Goal: Task Accomplishment & Management: Complete application form

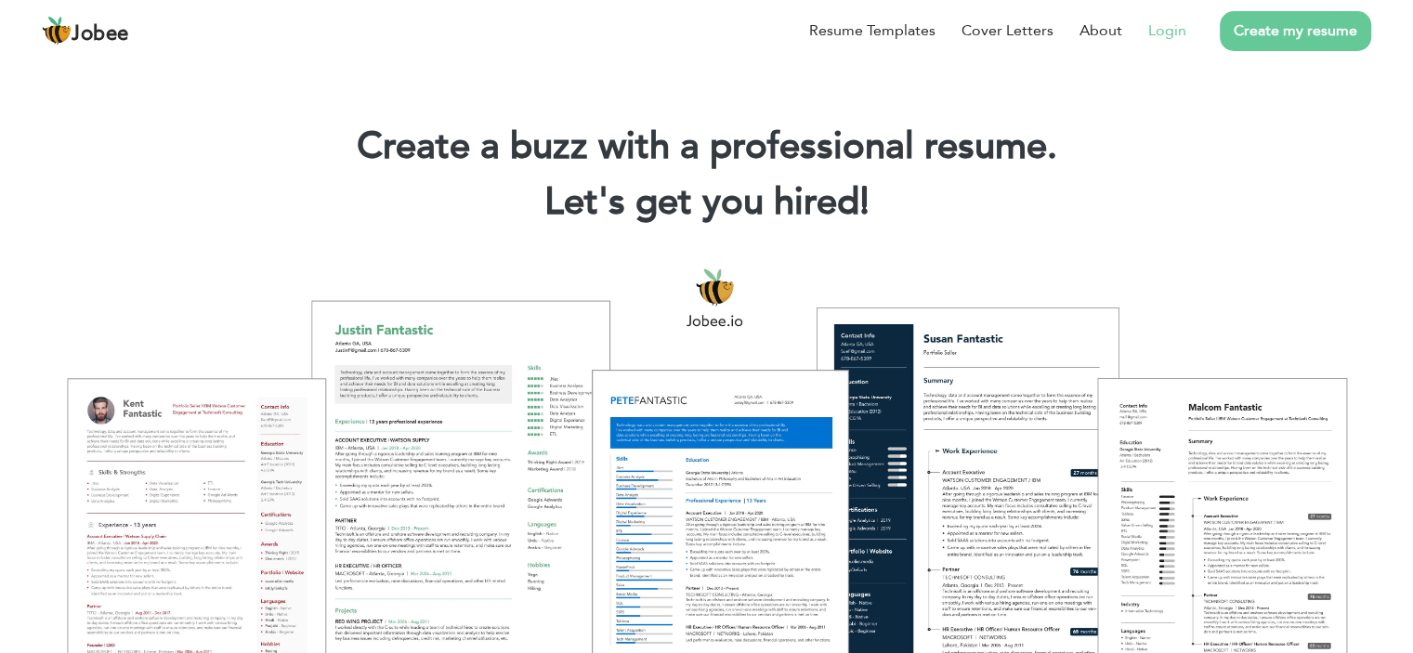
click at [1164, 28] on link "Login" at bounding box center [1167, 31] width 38 height 22
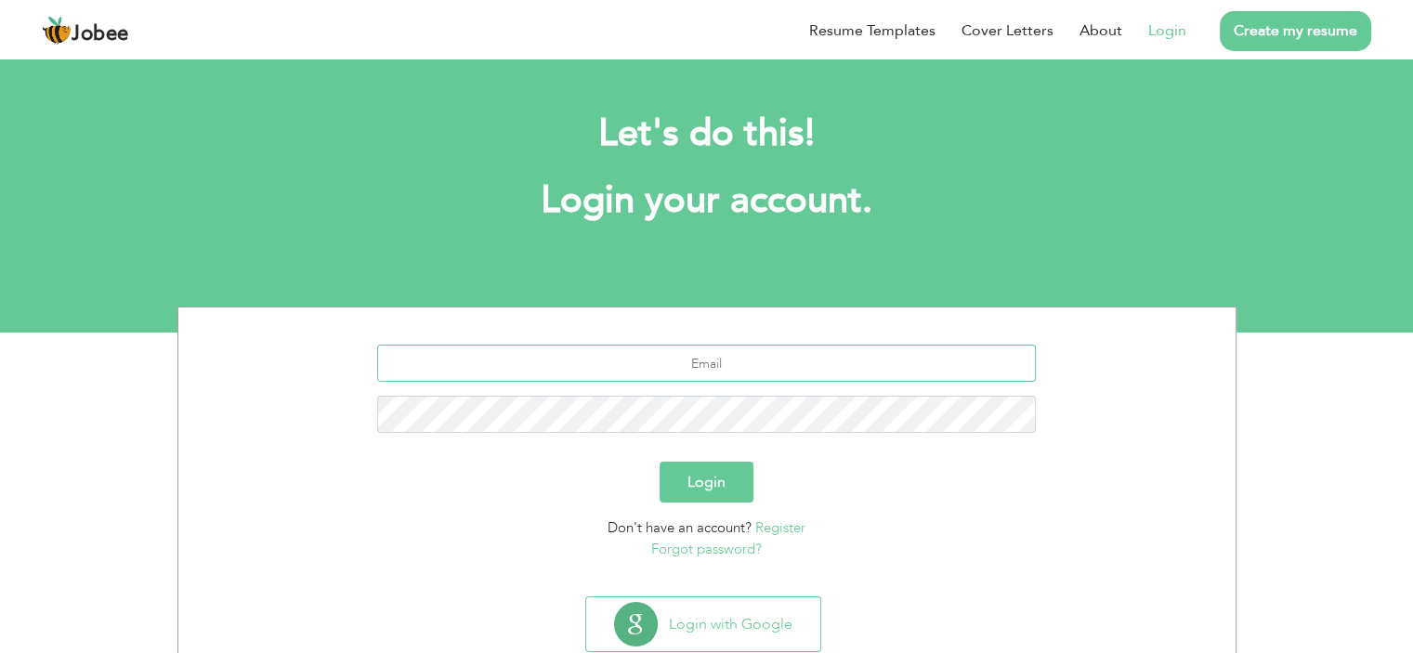
click at [802, 361] on input "text" at bounding box center [706, 363] width 659 height 37
type input "hf03412362220@gmail.com"
click at [660, 462] on button "Login" at bounding box center [707, 482] width 94 height 41
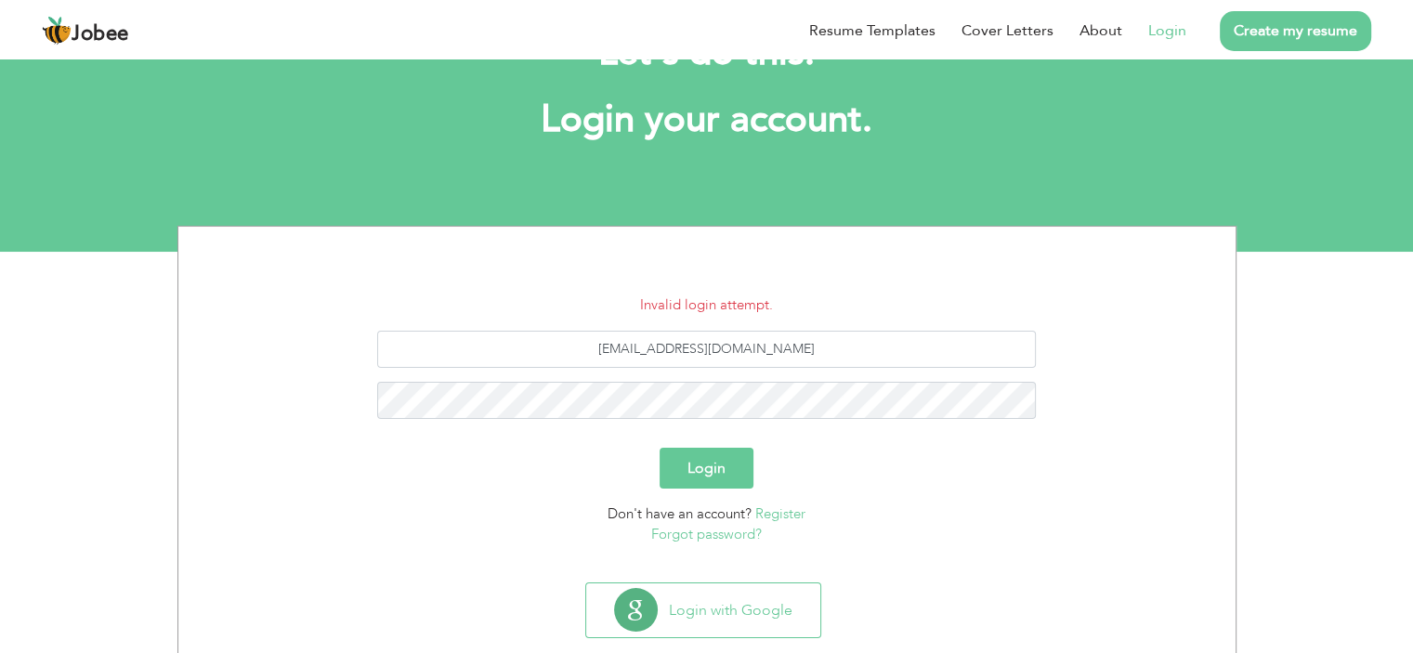
scroll to position [117, 0]
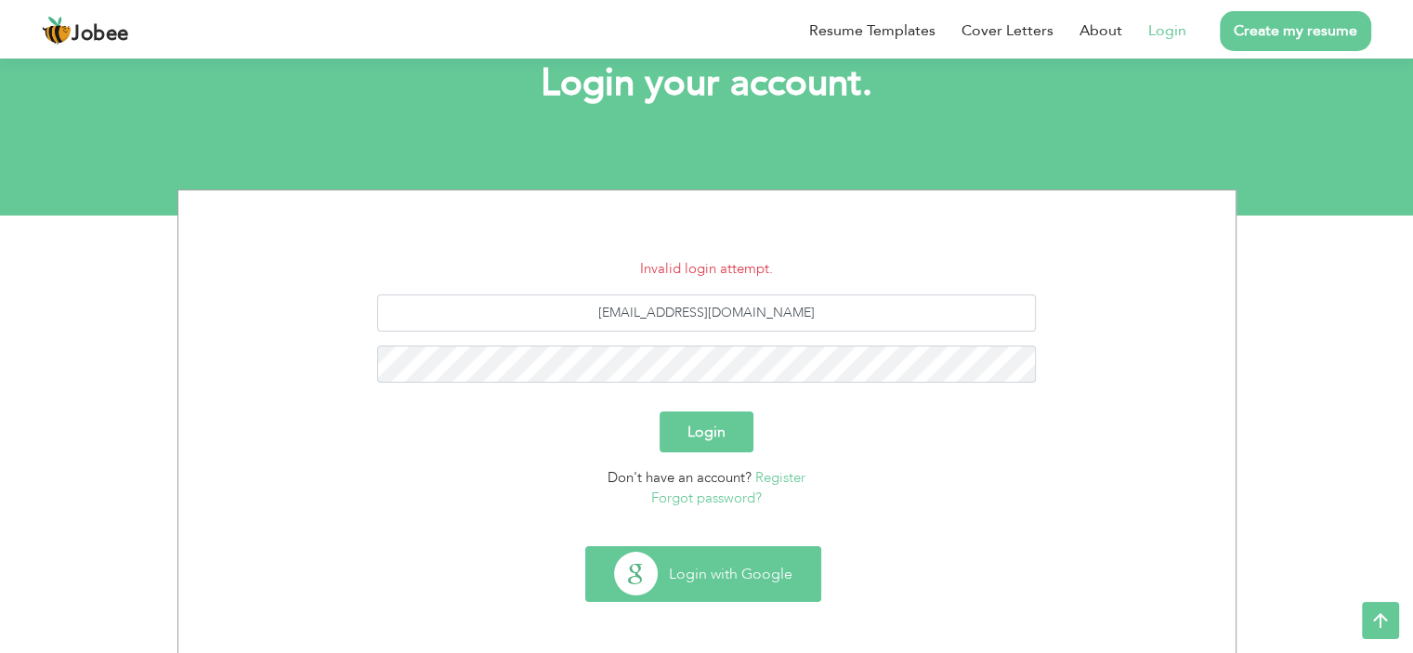
click at [792, 572] on button "Login with Google" at bounding box center [703, 574] width 234 height 54
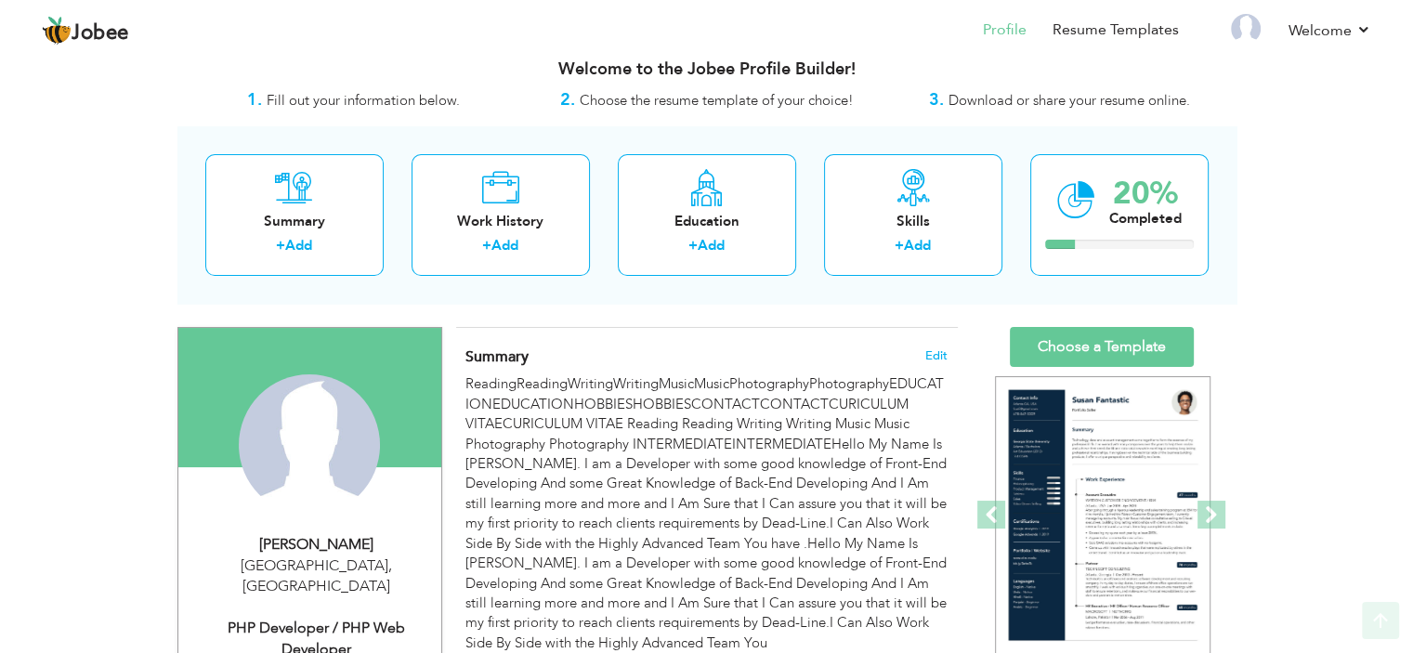
scroll to position [19, 0]
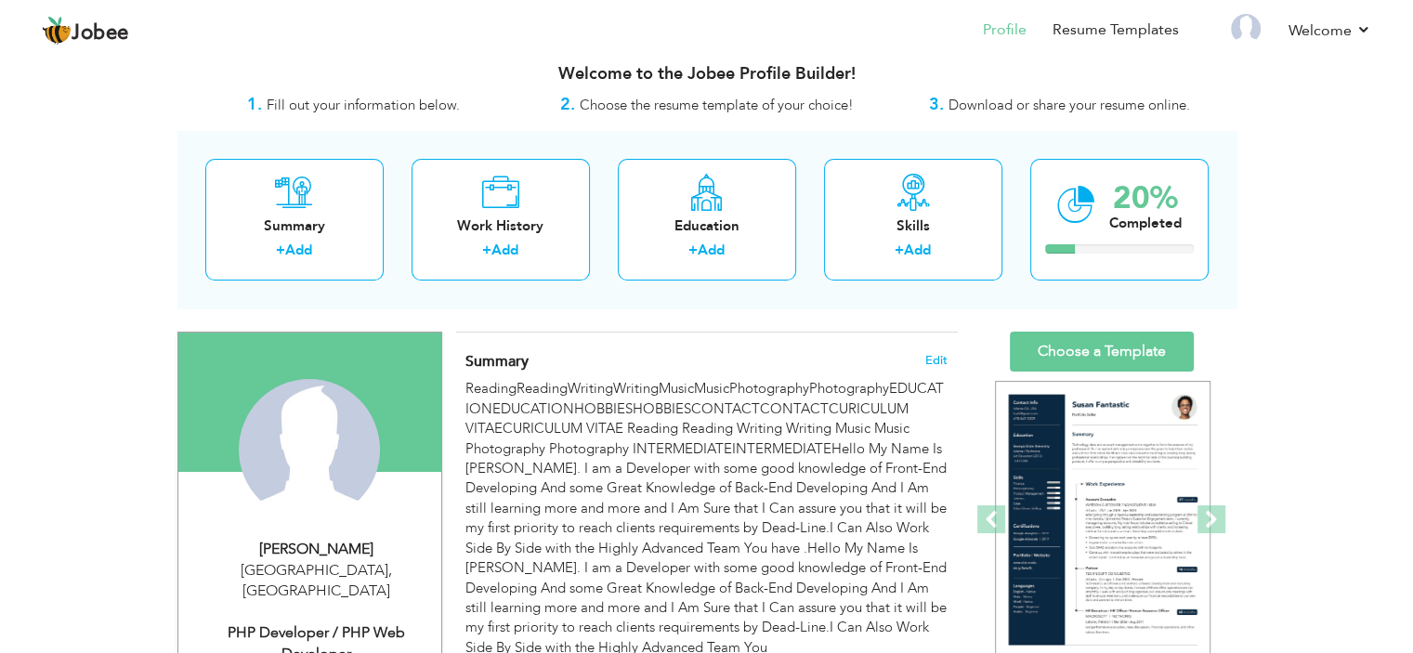
drag, startPoint x: 1426, startPoint y: 108, endPoint x: 1417, endPoint y: 118, distance: 13.2
click at [1413, 118] on html "Jobee Profile Resume Templates Resume Templates Cover Letters About My Resume W…" at bounding box center [706, 307] width 1413 height 653
click at [1245, 91] on link "Settings" at bounding box center [1287, 86] width 167 height 40
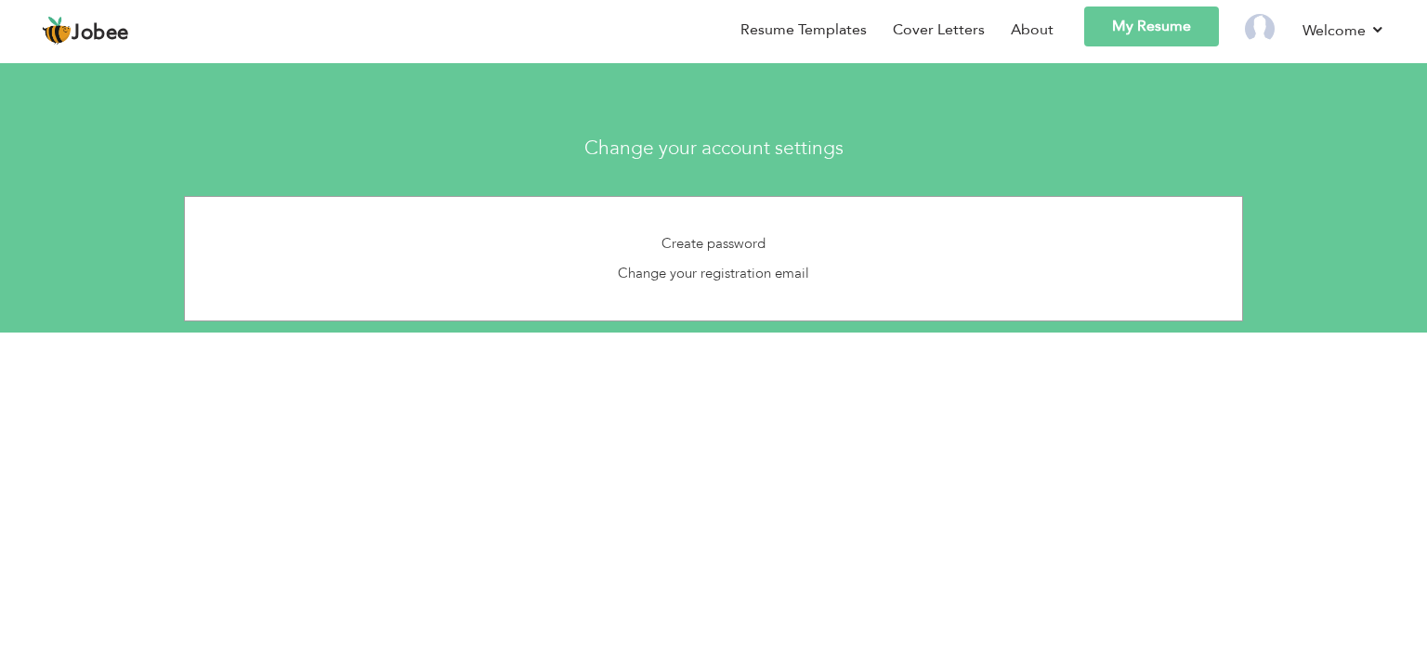
click at [1242, 25] on li at bounding box center [1248, 33] width 58 height 53
click at [1256, 30] on img at bounding box center [1260, 29] width 30 height 30
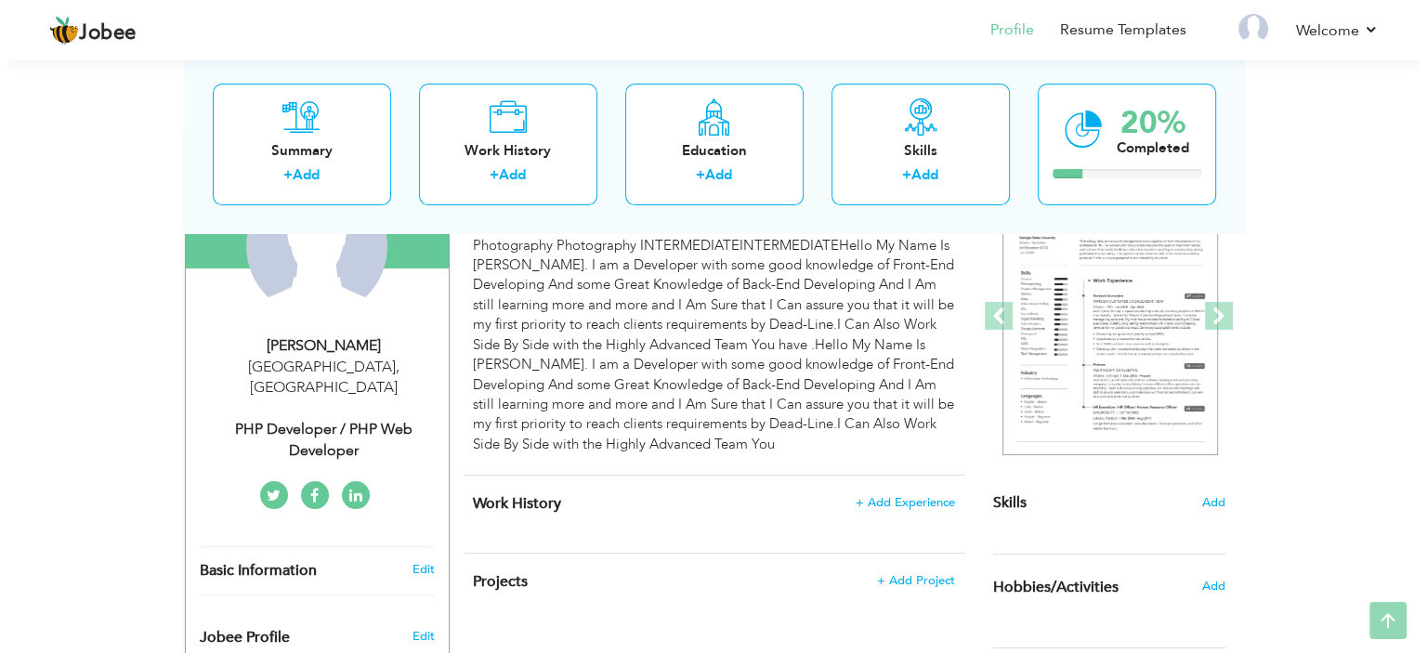
scroll to position [264, 0]
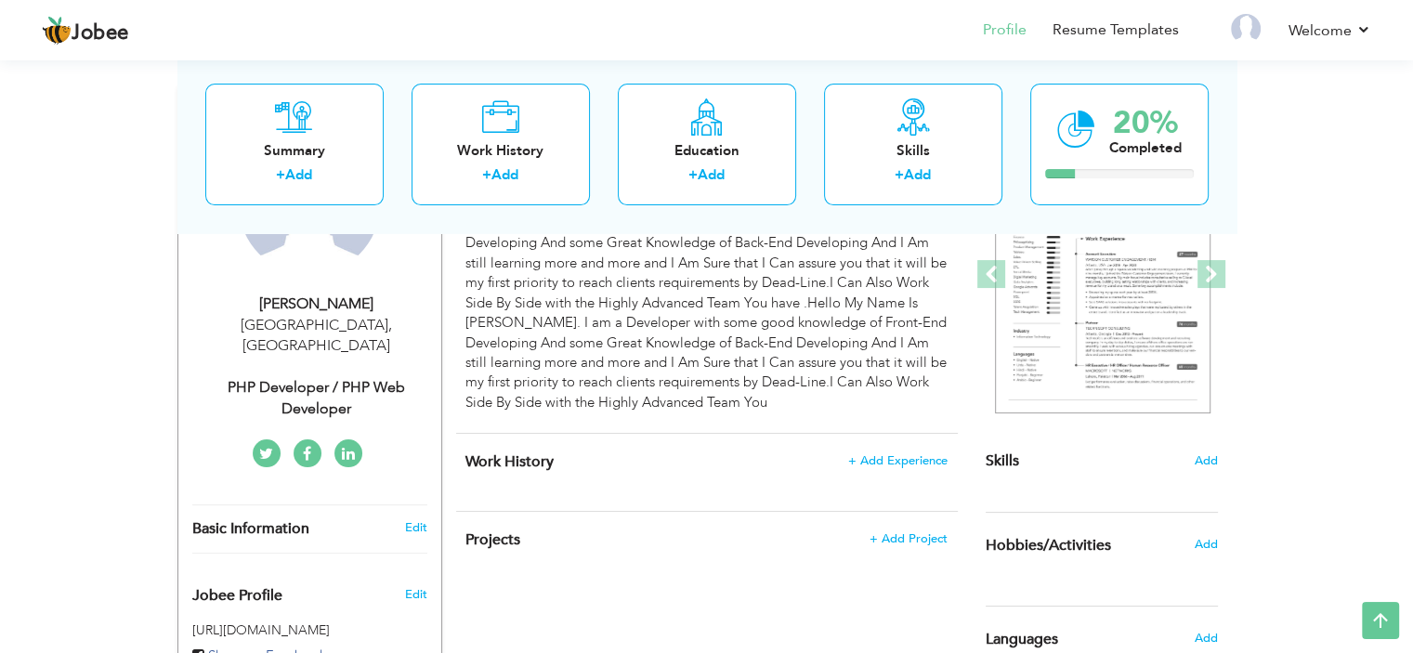
click at [331, 306] on div "Saeed Ahmed" at bounding box center [316, 304] width 249 height 21
type input "Saeed"
type input "Ahmed"
type input "03122466950"
select select "number:166"
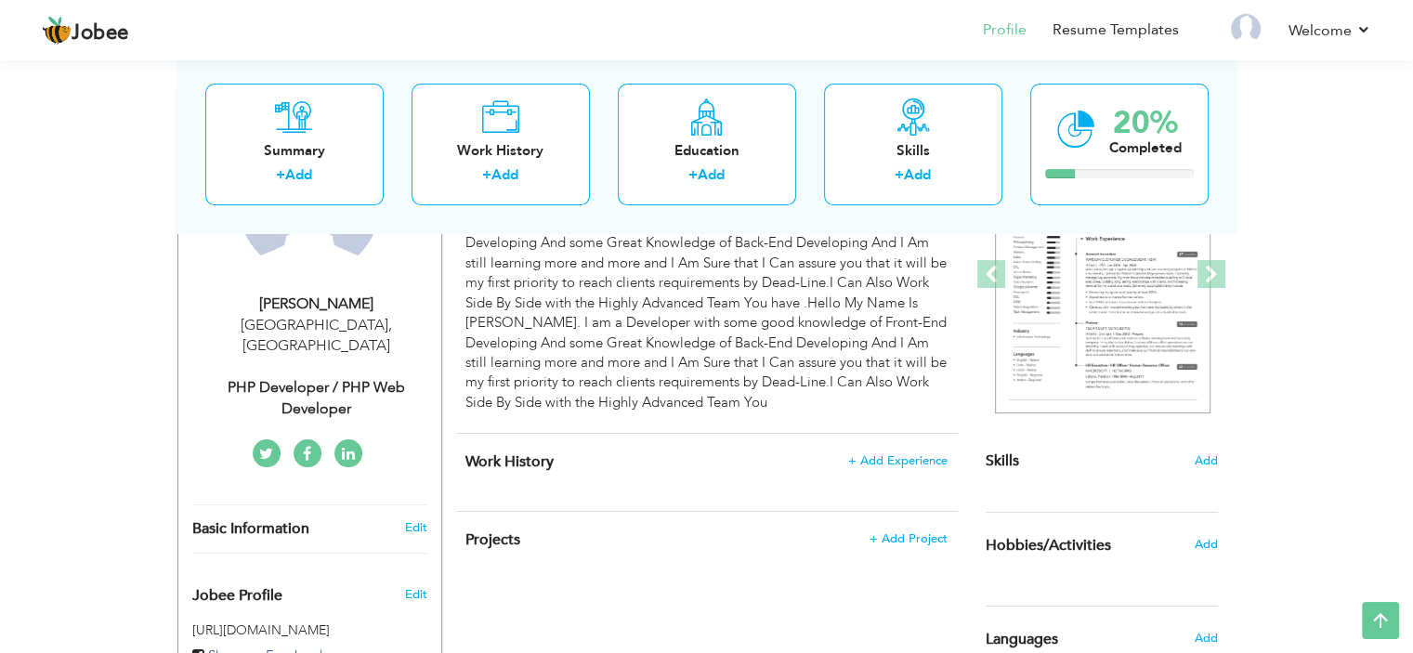
type input "[GEOGRAPHIC_DATA]"
select select "number:1"
type input "PHP Developer / PHP Web Developer"
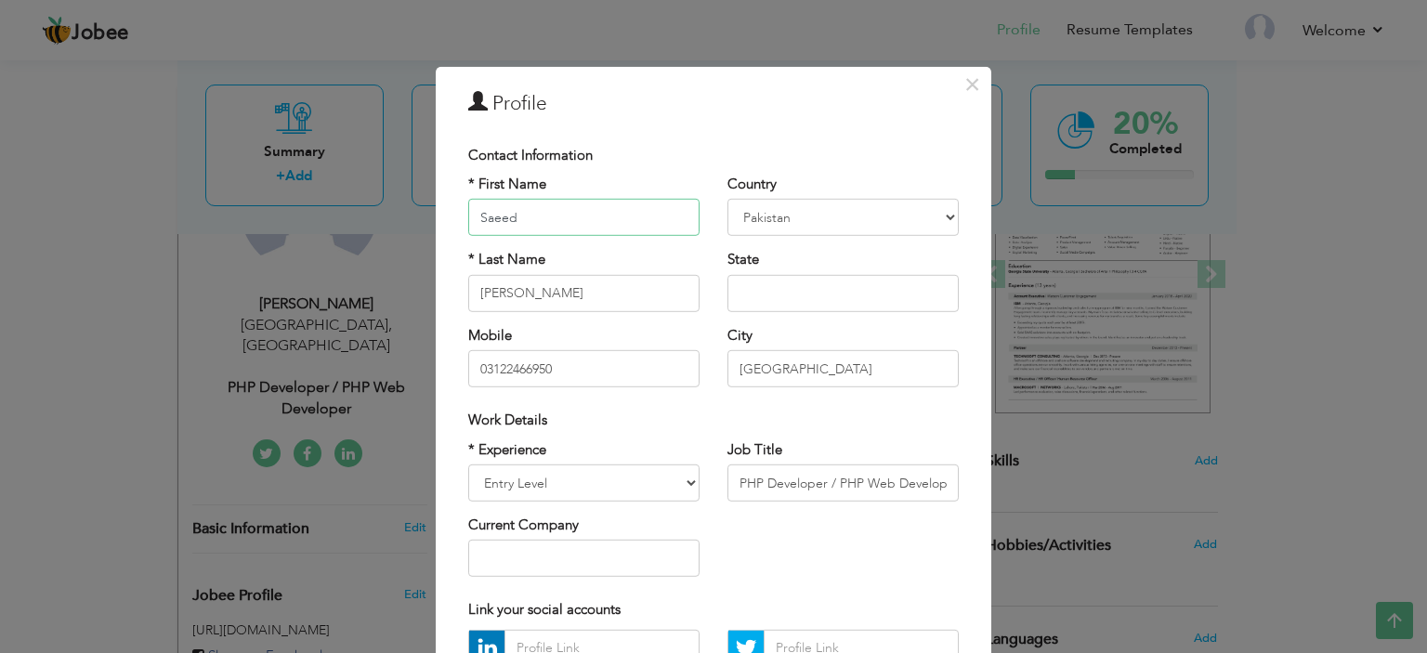
drag, startPoint x: 502, startPoint y: 219, endPoint x: 368, endPoint y: 219, distance: 133.8
click at [368, 219] on div "× Profile Contact Information * First Name Saeed * Last Name Ahmed" at bounding box center [713, 326] width 1427 height 653
type input "Haseeb"
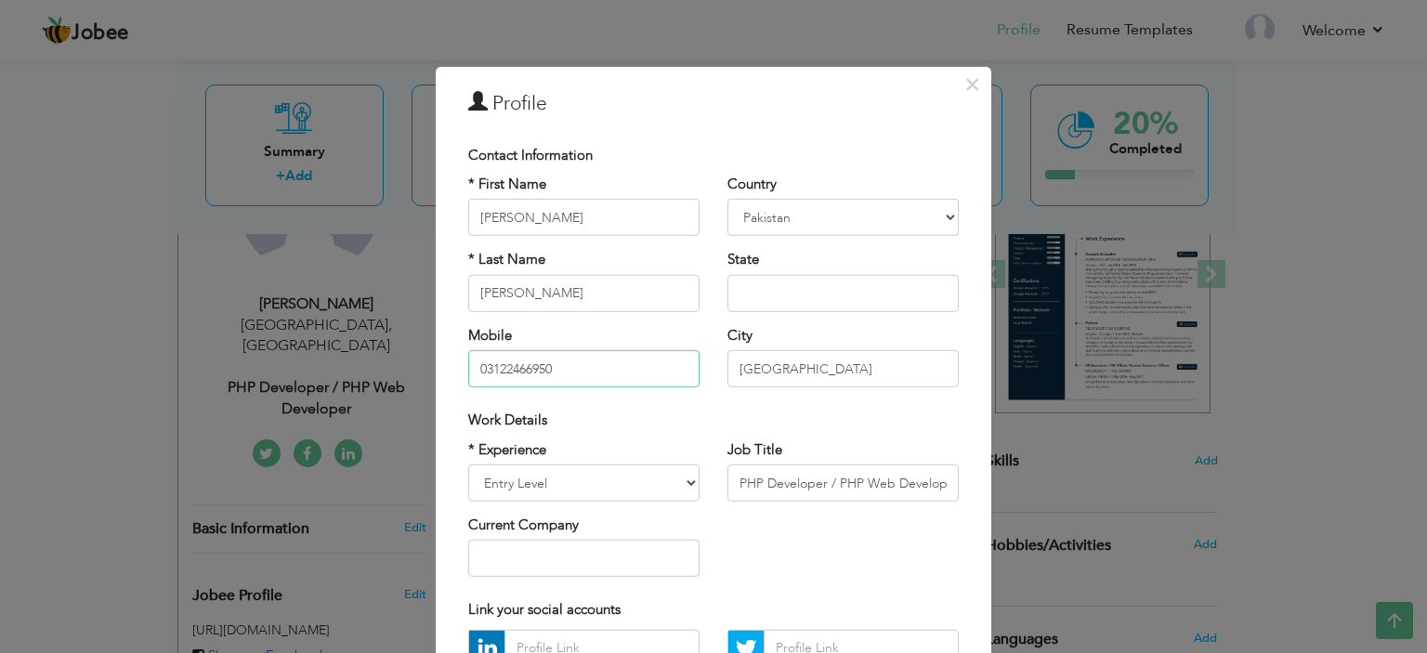
click at [499, 371] on input "03122466950" at bounding box center [583, 368] width 231 height 37
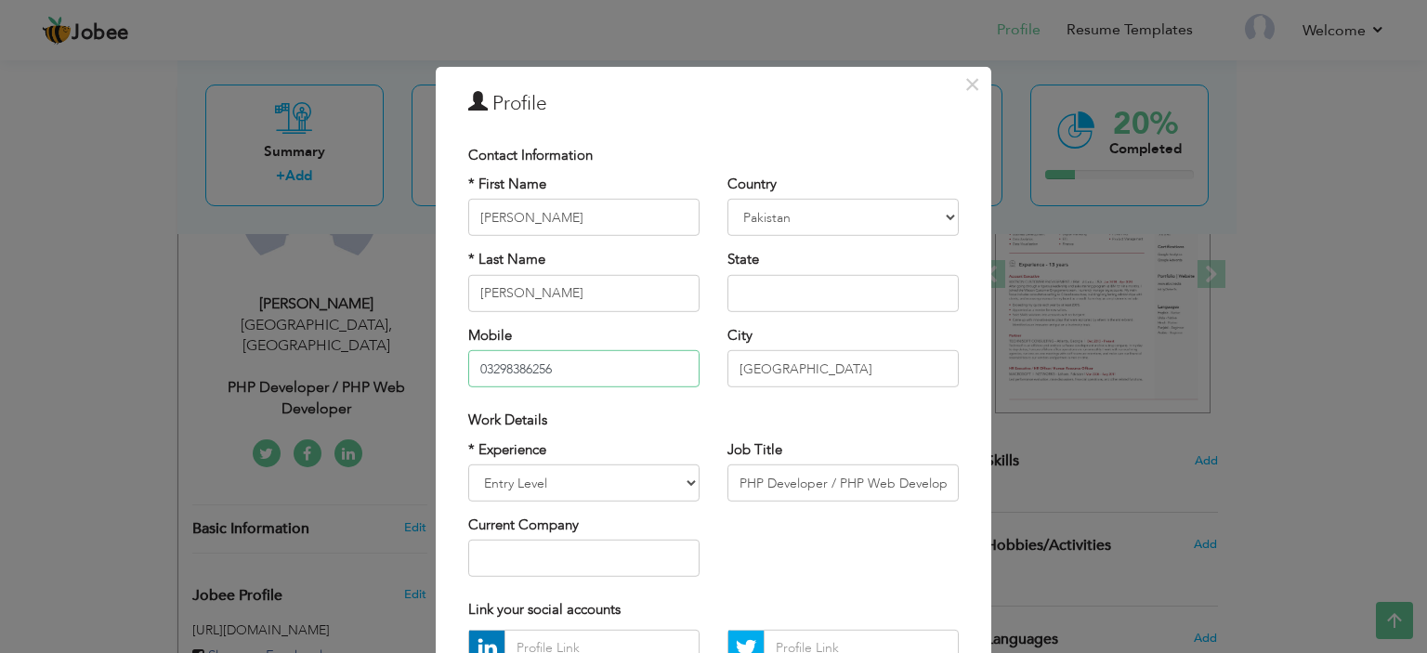
type input "03298386256"
click at [554, 477] on select "Entry Level Less than 1 Year 1 Year 2 Years 3 Years 4 Years 5 Years 6 Years 7 Y…" at bounding box center [583, 482] width 231 height 37
click at [761, 475] on input "PHP Developer / PHP Web Developer" at bounding box center [842, 482] width 231 height 37
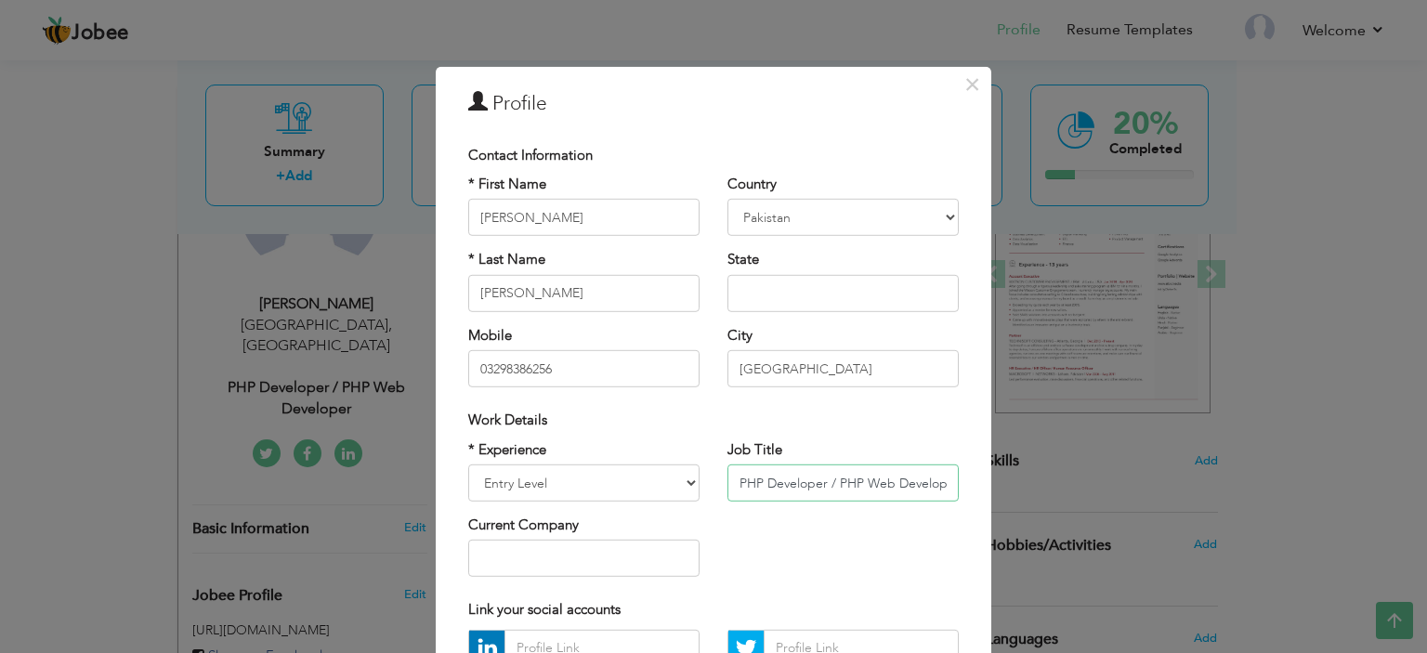
click at [761, 475] on input "PHP Developer / PHP Web Developer" at bounding box center [842, 482] width 231 height 37
type input "Wordpress Developer"
click at [643, 552] on input "text" at bounding box center [583, 558] width 231 height 37
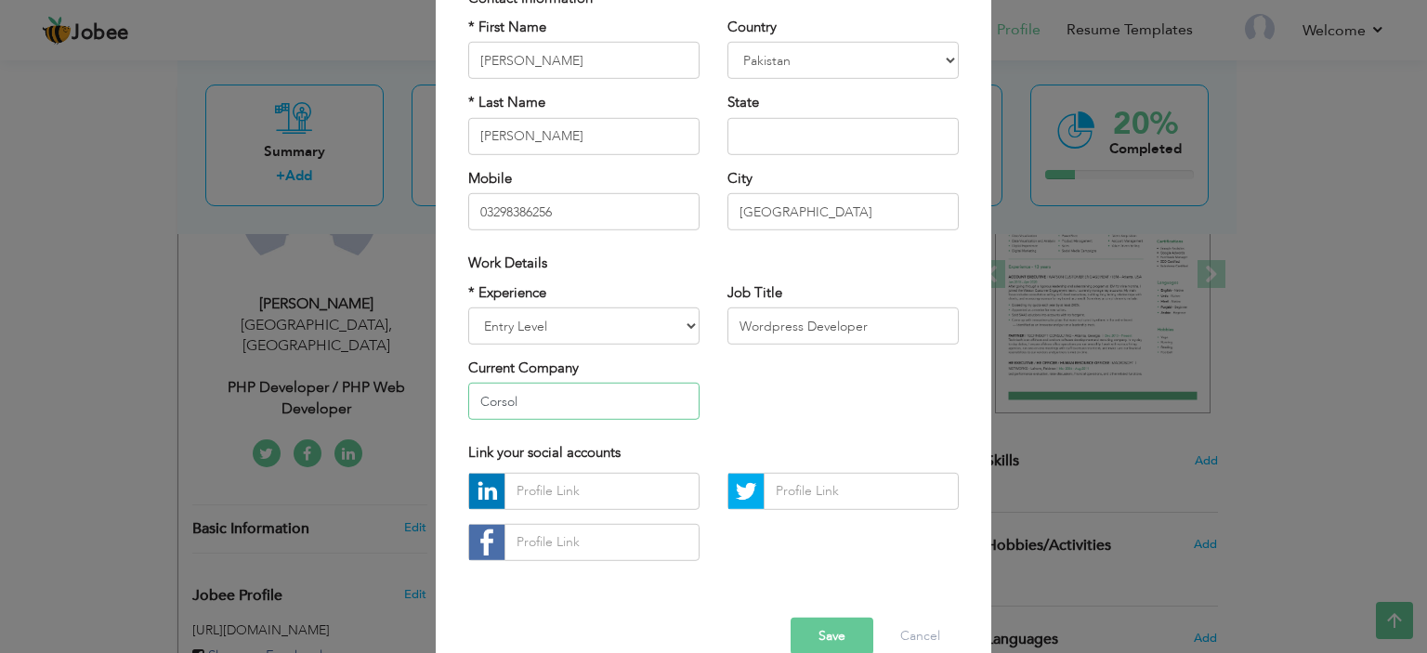
scroll to position [190, 0]
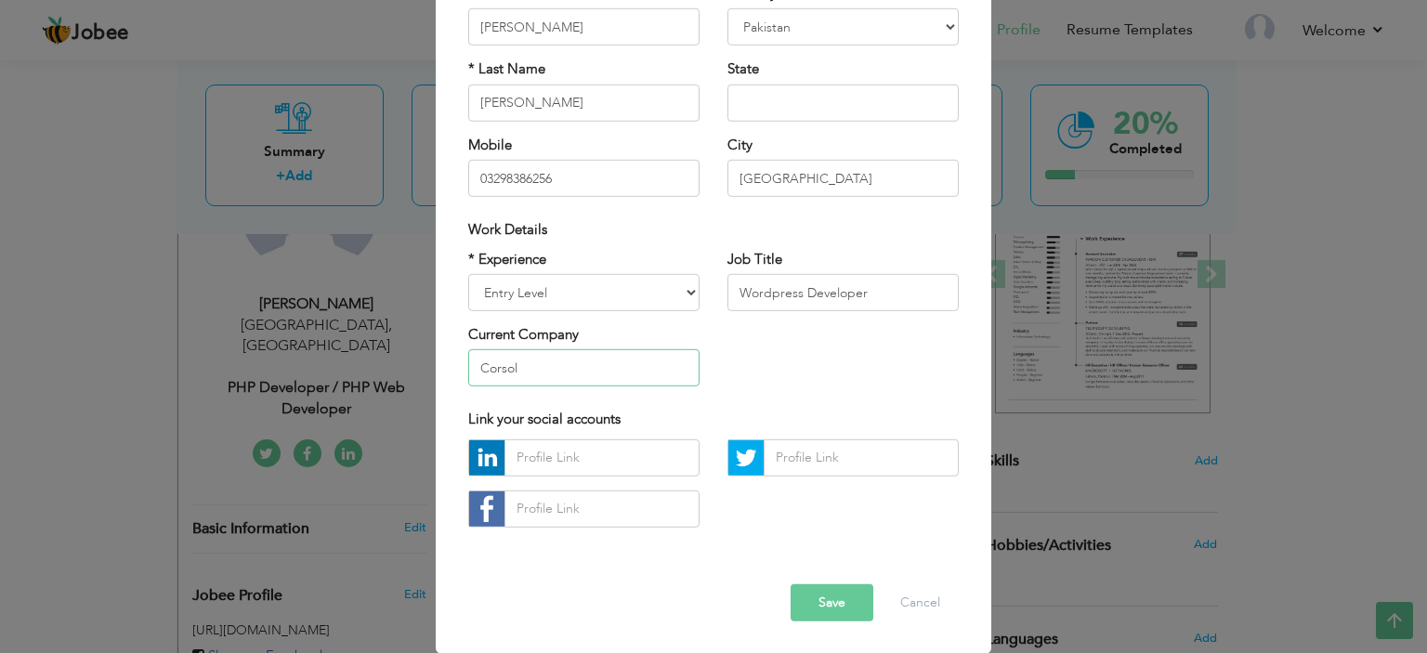
type input "Corsol"
click at [571, 451] on input "text" at bounding box center [601, 457] width 195 height 37
click at [620, 446] on input "text" at bounding box center [601, 457] width 195 height 37
paste input "https://www.linkedin.com/in/haseeb-ahmed-193733204/"
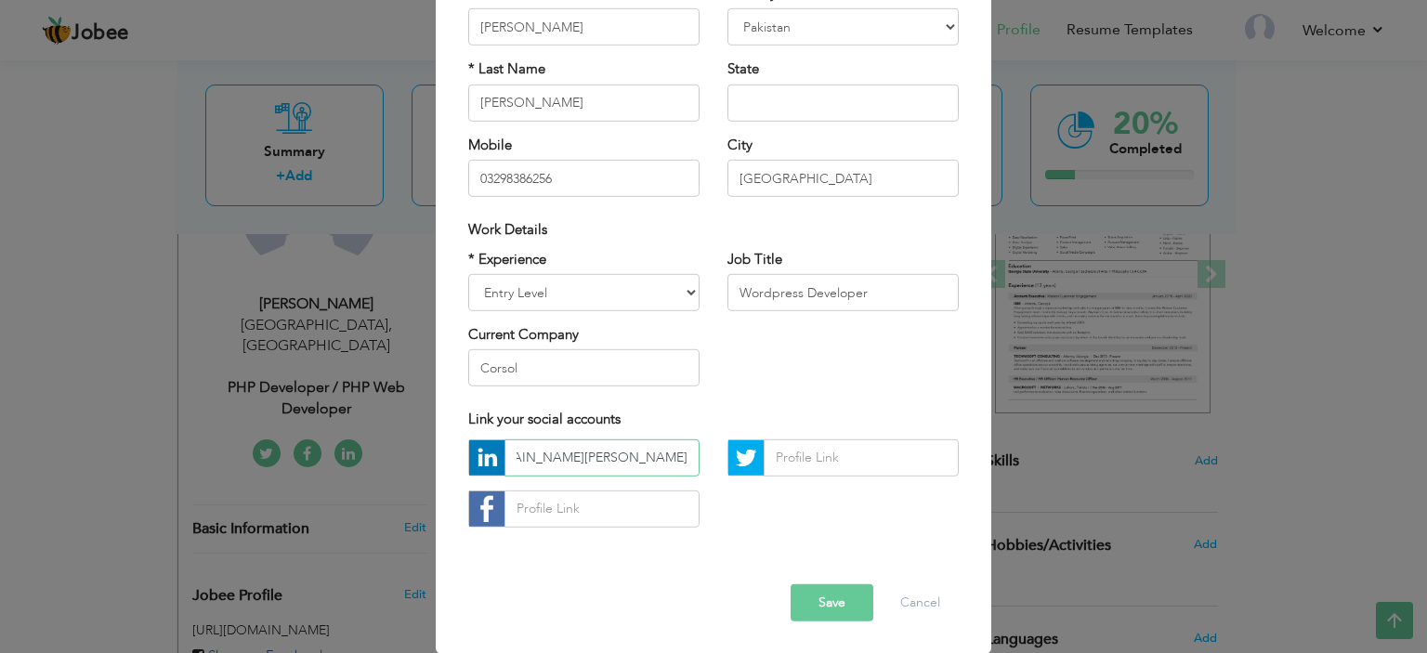
type input "https://www.linkedin.com/in/haseeb-ahmed-193733204/"
click at [848, 582] on div "Error" at bounding box center [713, 569] width 518 height 29
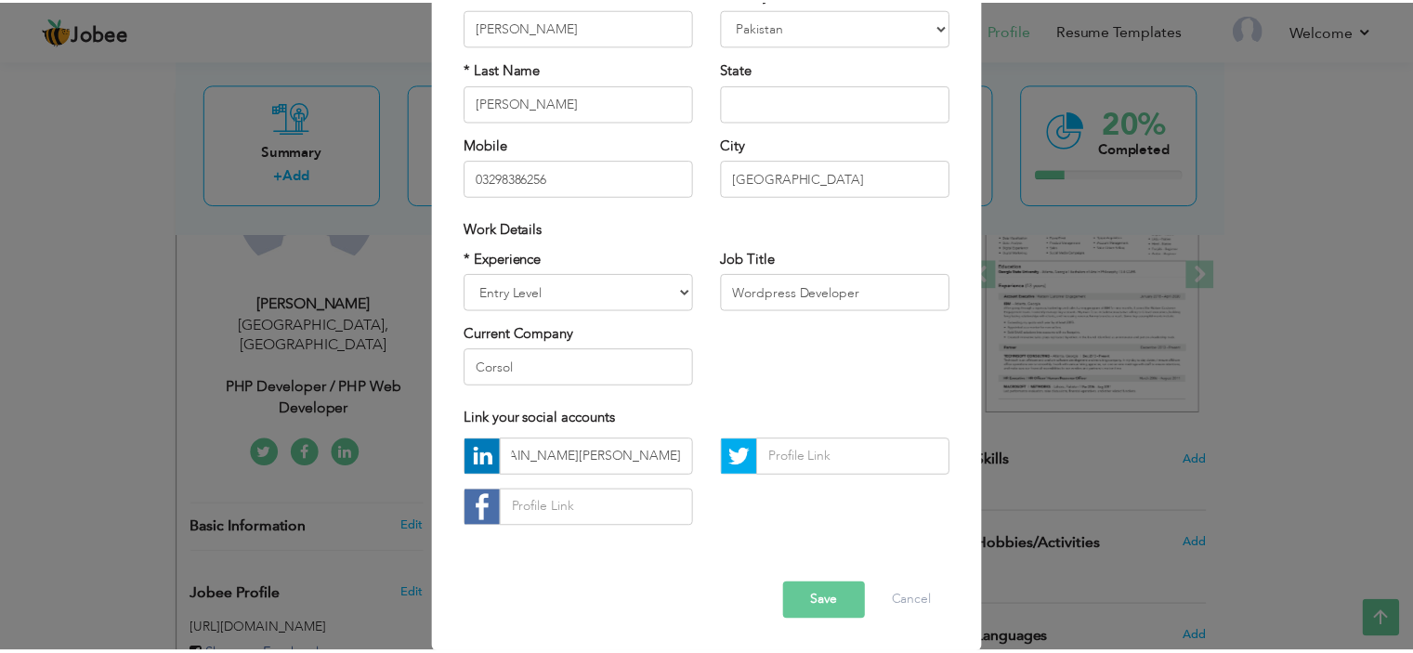
scroll to position [0, 0]
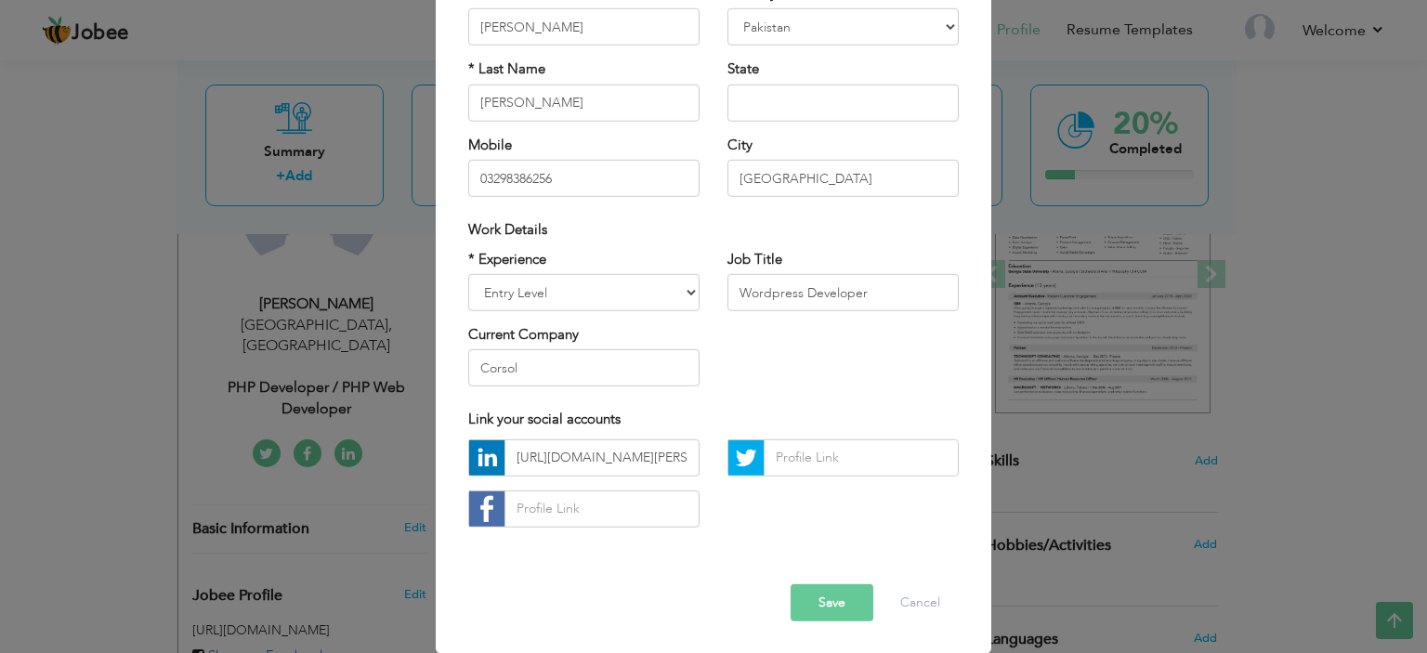
click at [842, 591] on button "Save" at bounding box center [831, 602] width 83 height 37
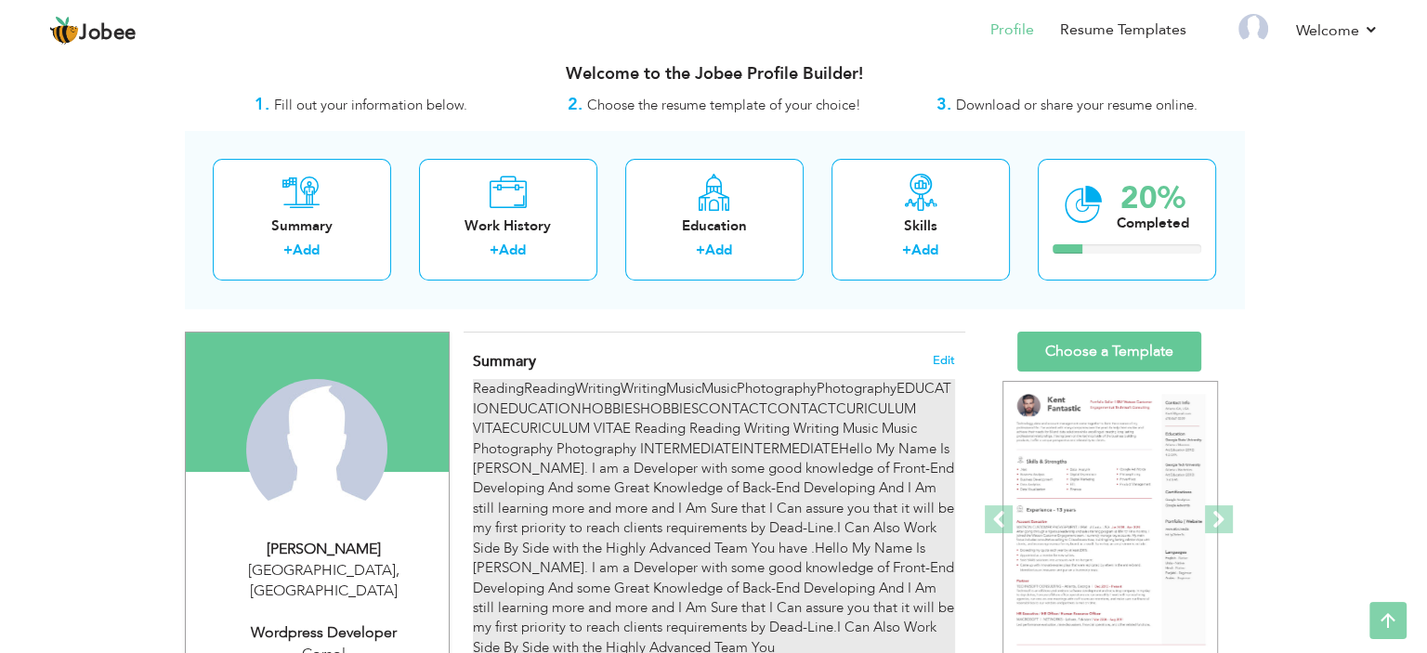
scroll to position [8, 0]
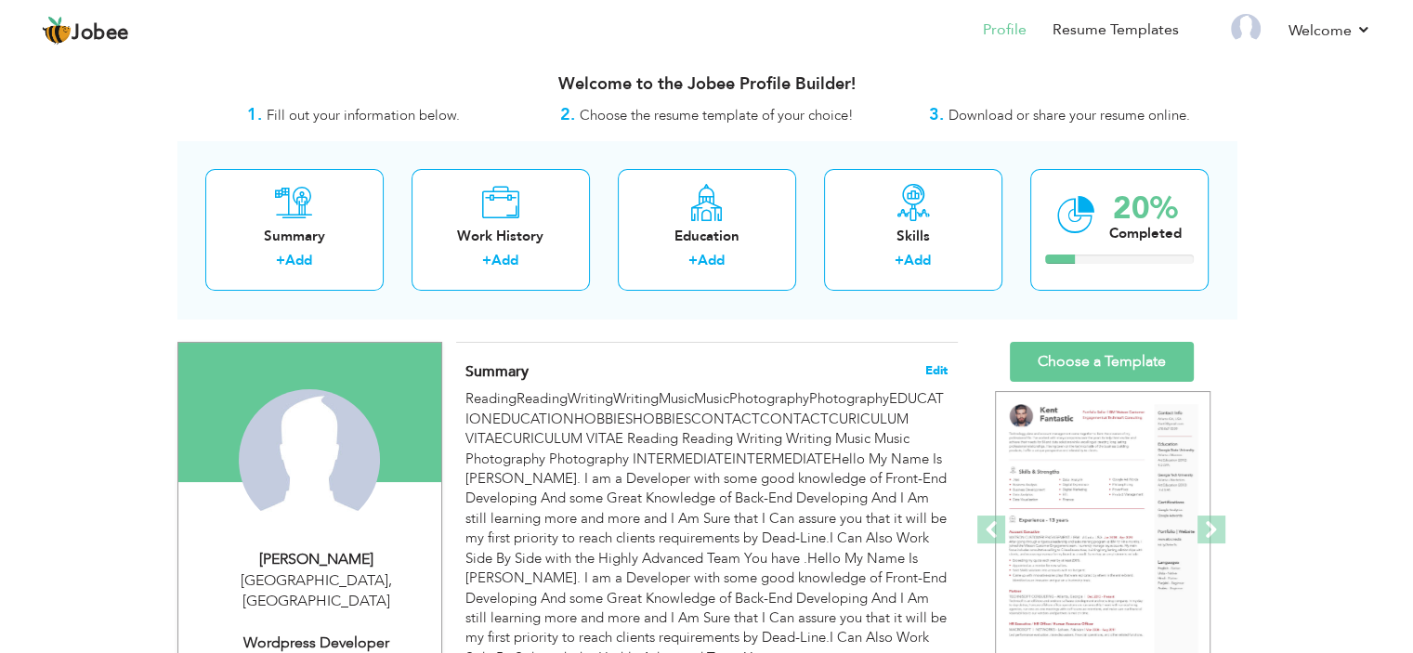
click at [940, 366] on span "Edit" at bounding box center [936, 370] width 22 height 13
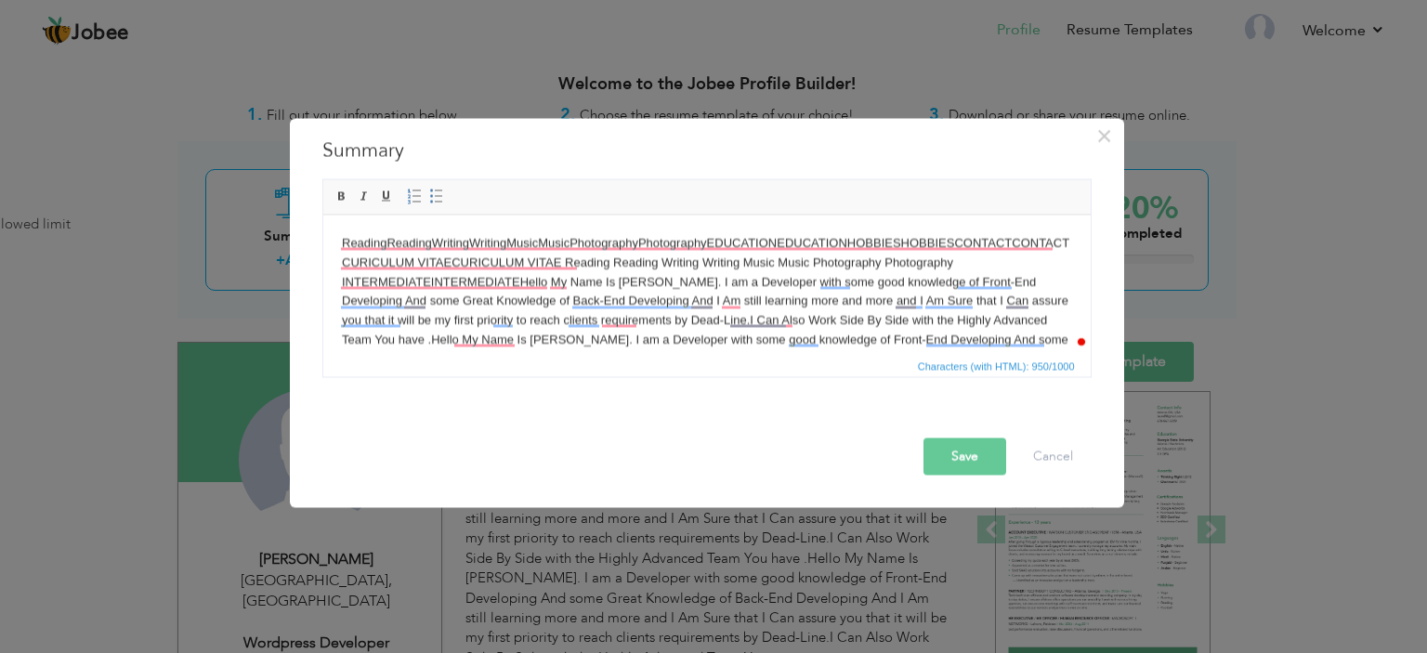
click at [720, 336] on body "ReadingReadingWritingWritingMusicMusicPhotographyPhotographyEDUCATIONEDUCATIONH…" at bounding box center [706, 310] width 730 height 154
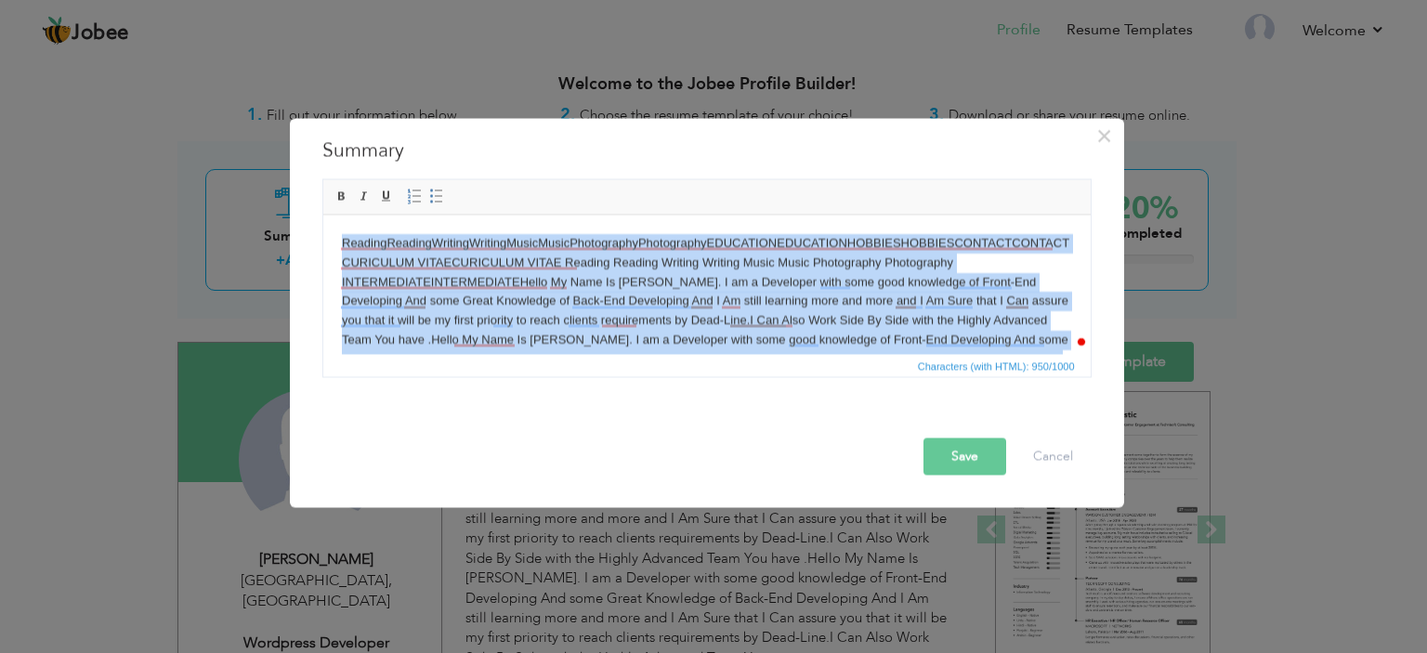
paste body "To enrich screen reader interactions, please activate Accessibility in Grammarl…"
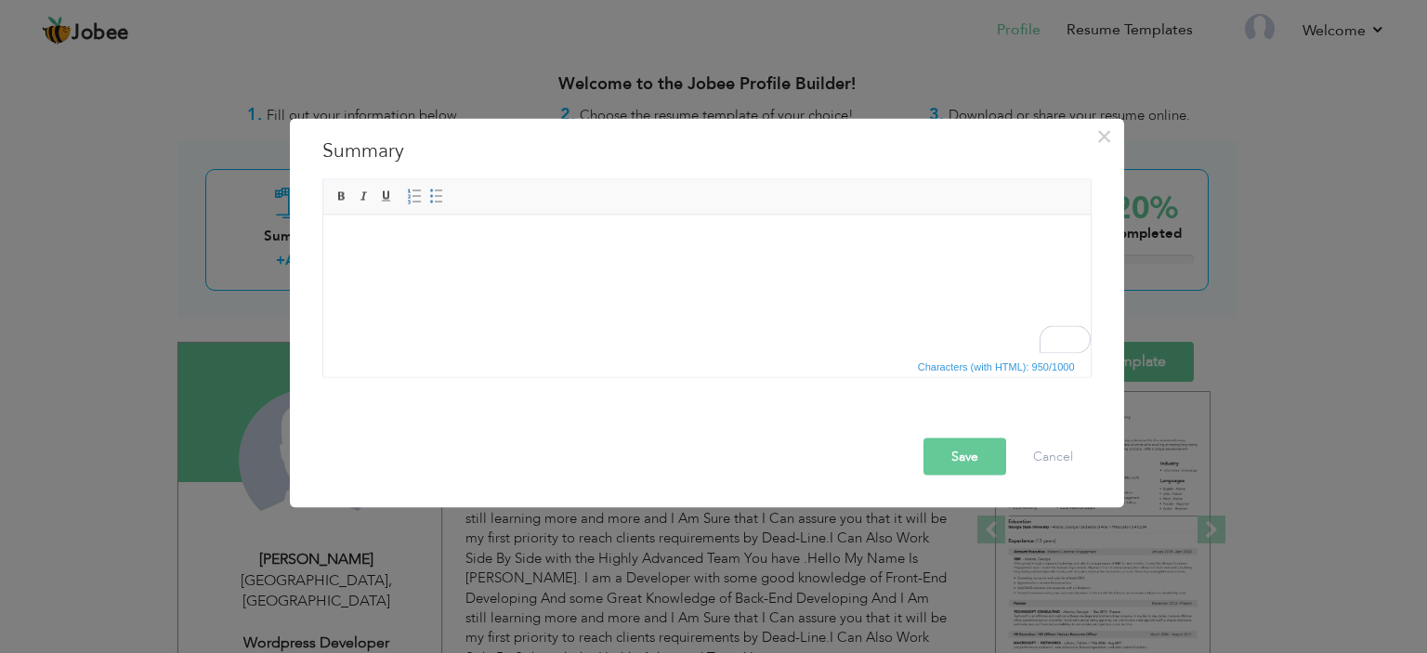
scroll to position [69, 0]
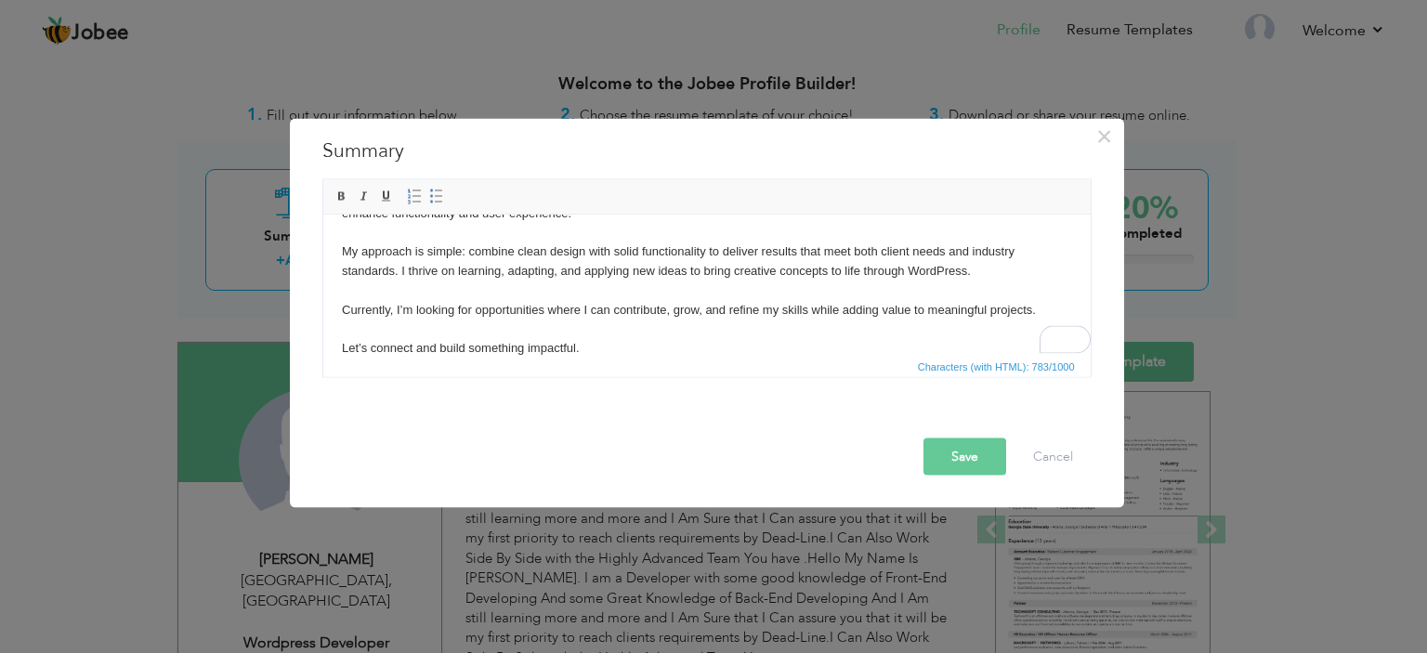
click at [970, 436] on div at bounding box center [711, 421] width 787 height 33
click at [961, 445] on button "Save" at bounding box center [964, 456] width 83 height 37
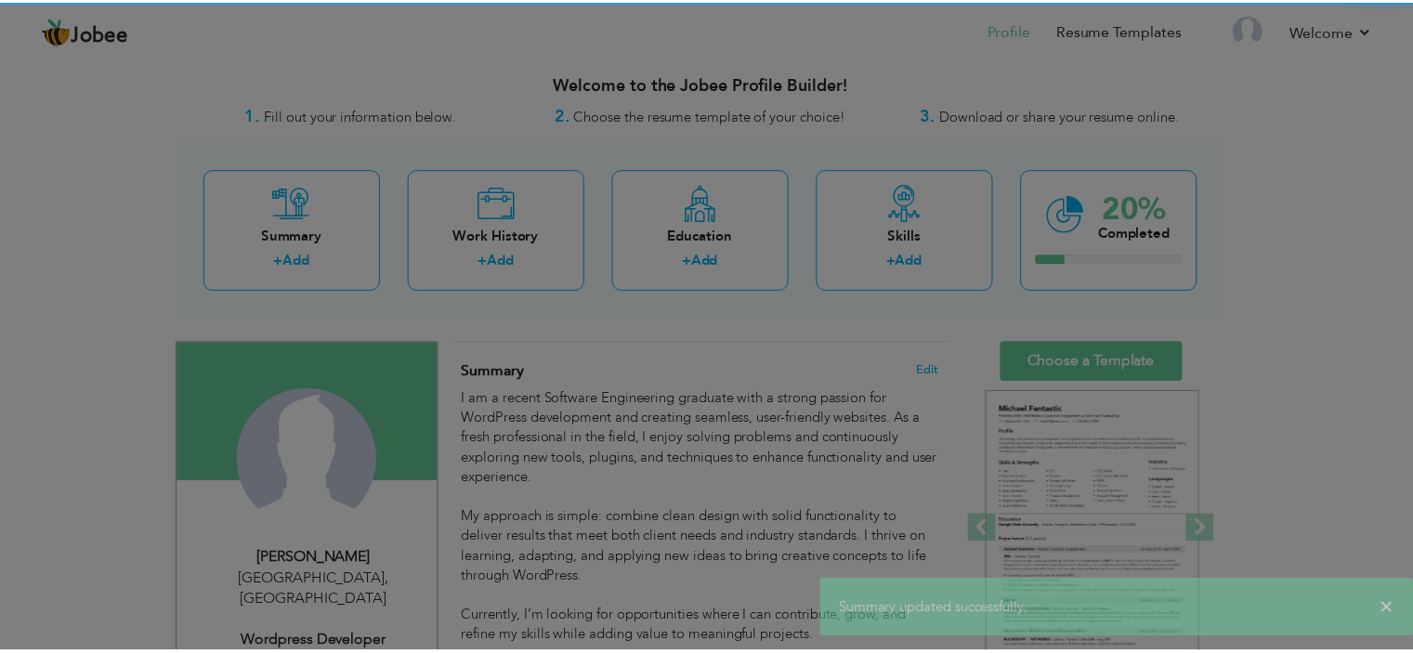
scroll to position [0, 0]
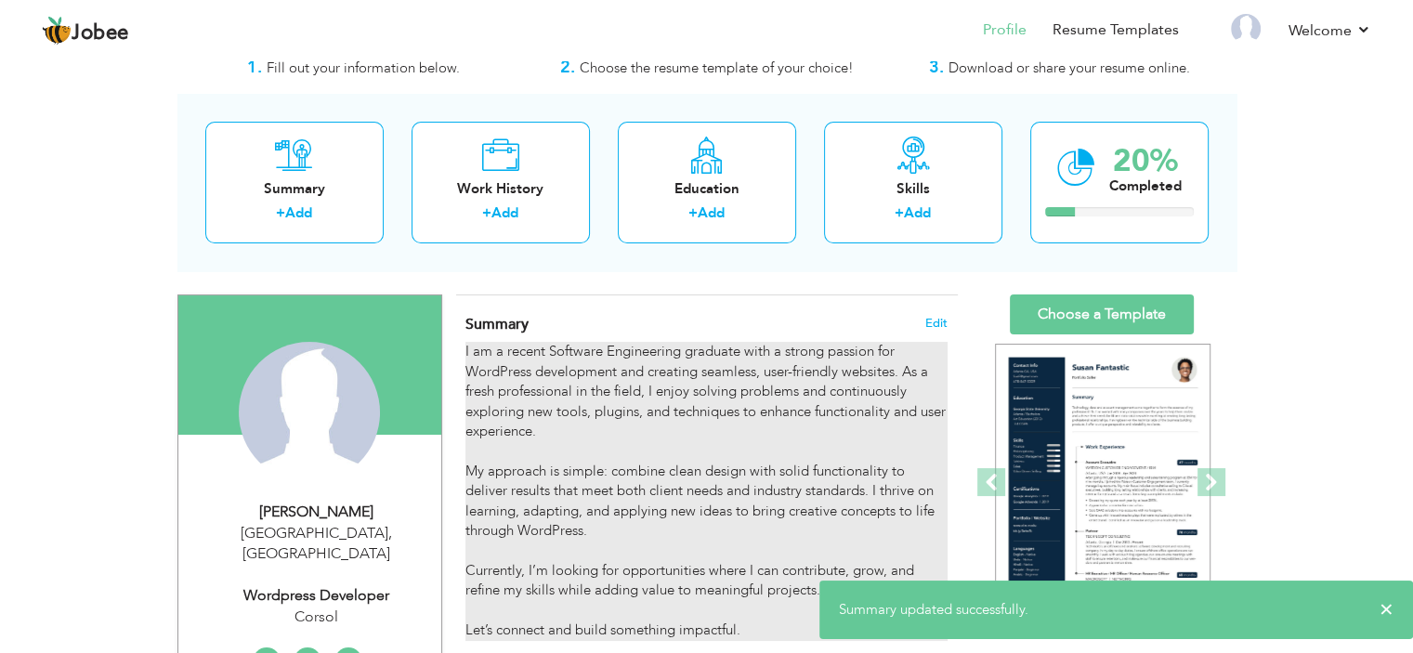
click at [947, 415] on div "I am a recent Software Engineering graduate with a strong passion for WordPress…" at bounding box center [705, 491] width 481 height 298
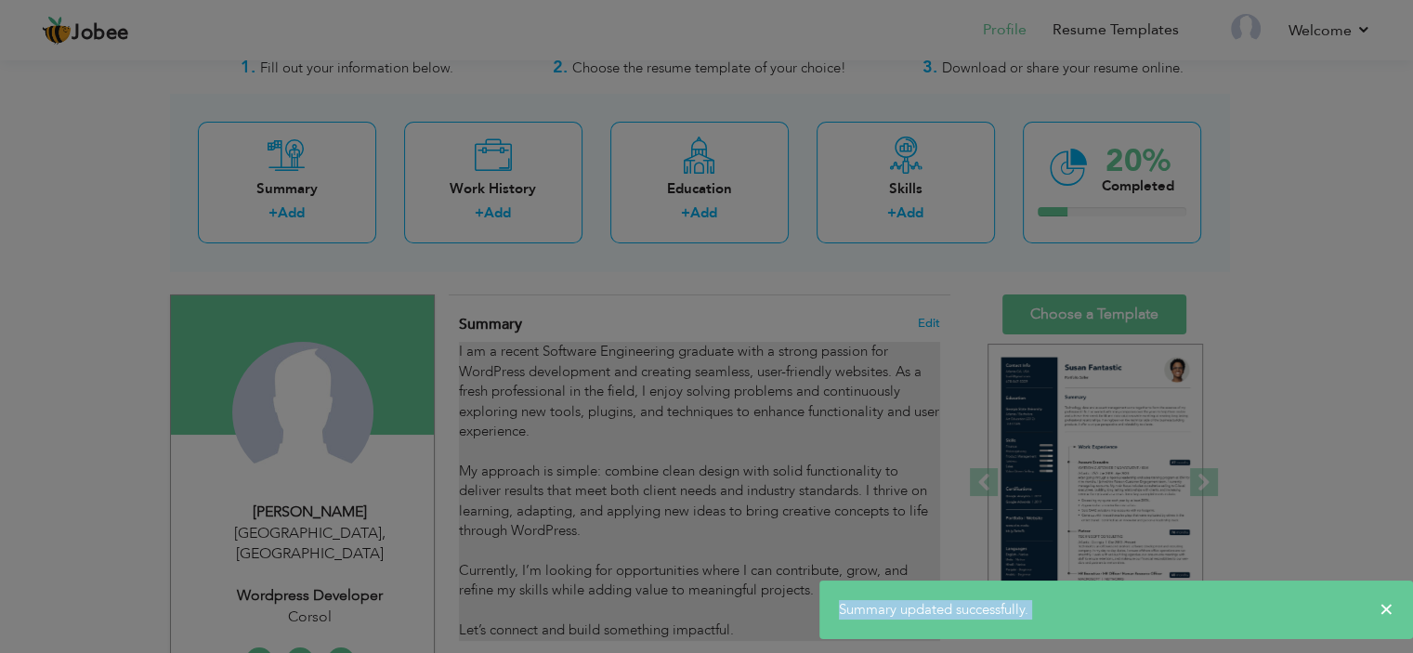
scroll to position [164, 0]
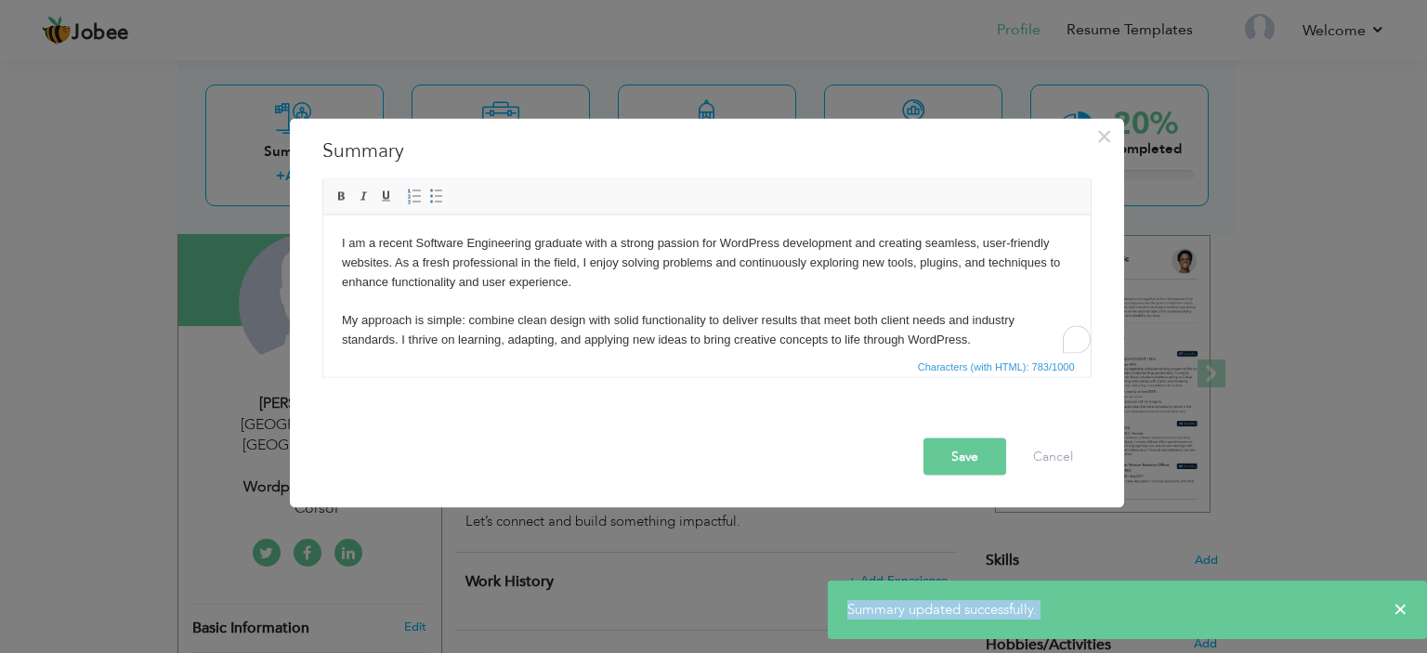
click at [979, 450] on button "Save" at bounding box center [964, 456] width 83 height 37
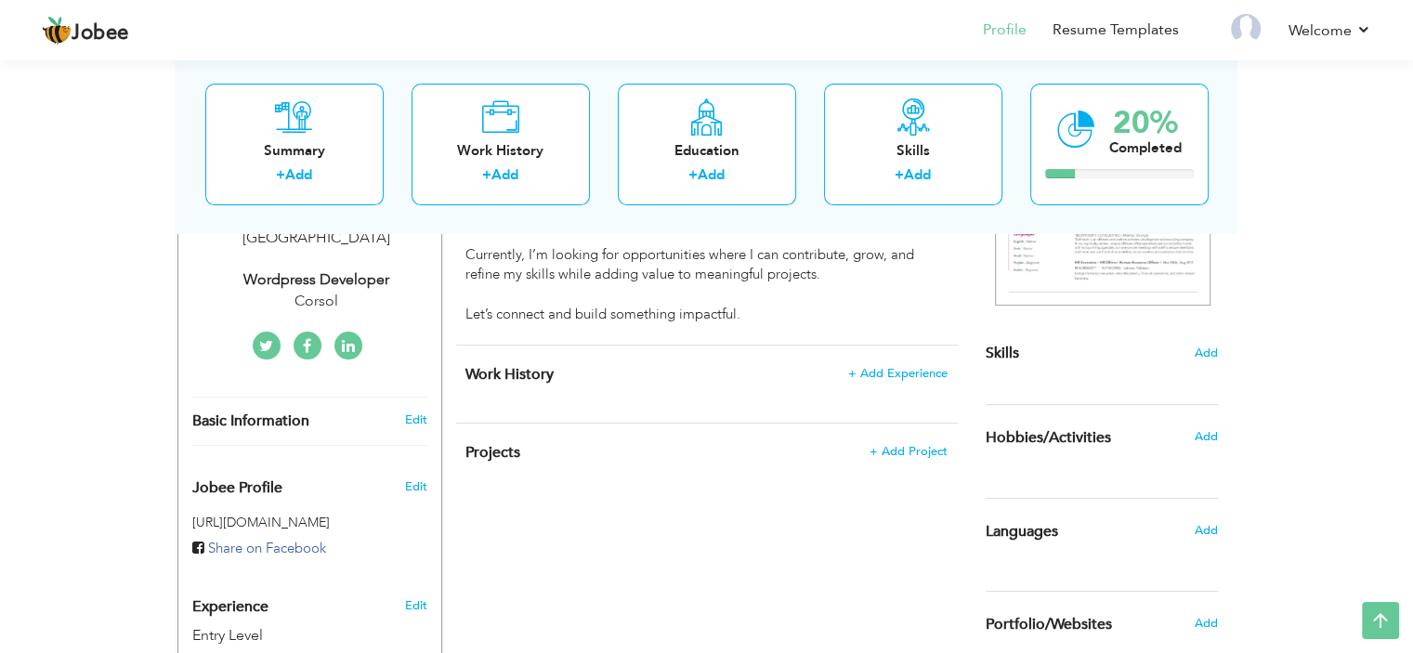
scroll to position [379, 0]
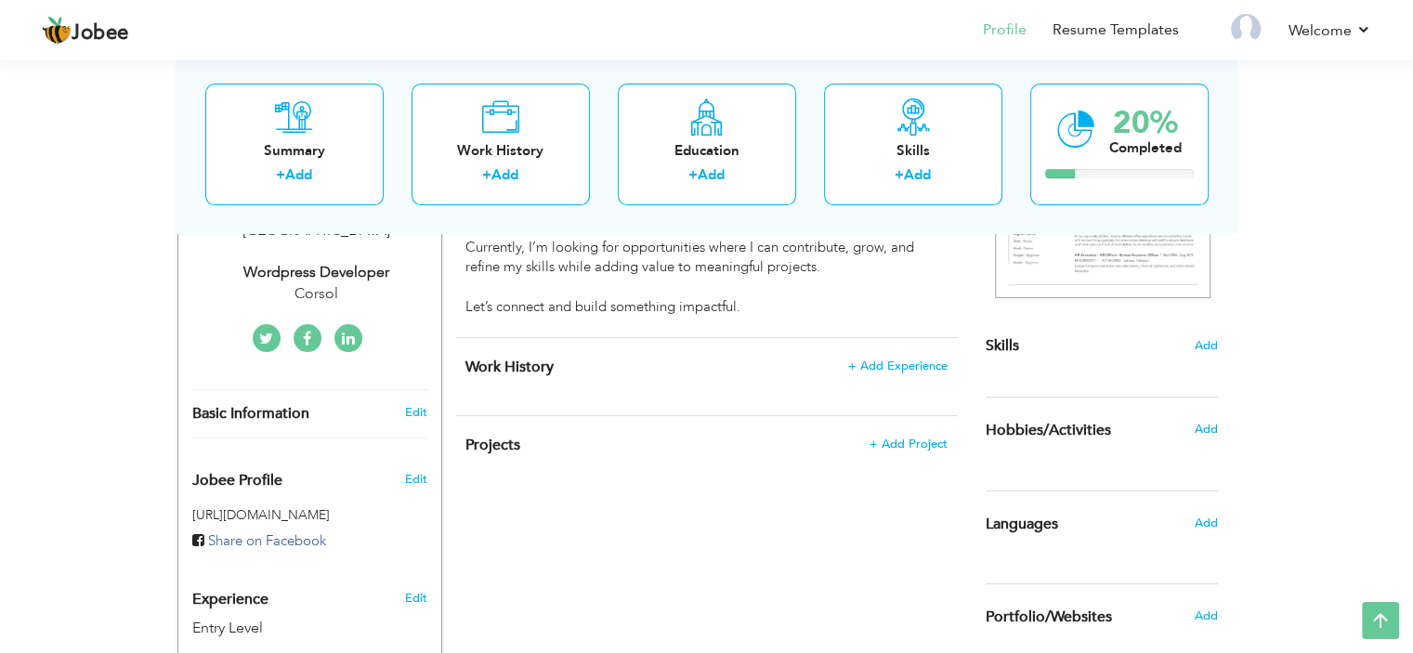
click at [868, 350] on div "Work History + Add Experience × Work History * Job Title Company Duration" at bounding box center [707, 376] width 502 height 77
click at [868, 352] on div "Work History + Add Experience × Work History * Job Title Company Duration" at bounding box center [707, 376] width 502 height 77
click at [869, 359] on span "+ Add Experience" at bounding box center [897, 365] width 100 height 13
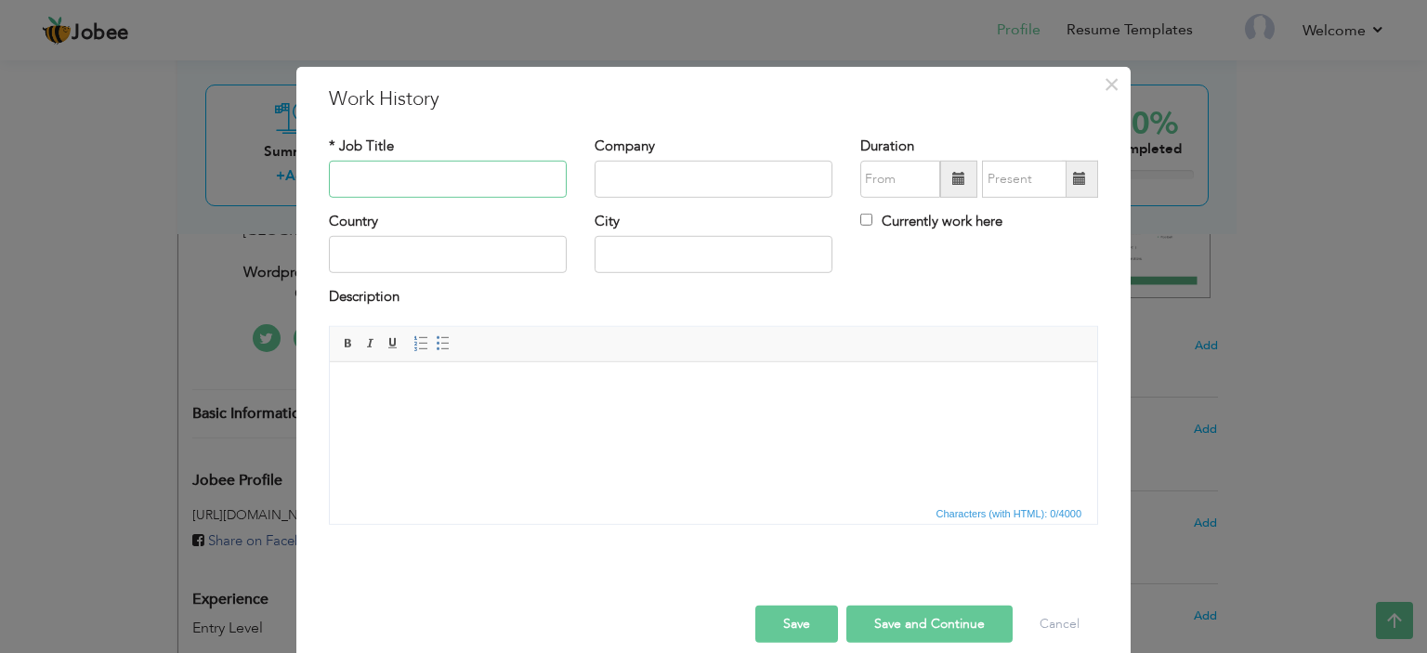
click at [466, 189] on input "text" at bounding box center [448, 179] width 238 height 37
type input "Jnr Wordpress Developer"
type input "Corsol"
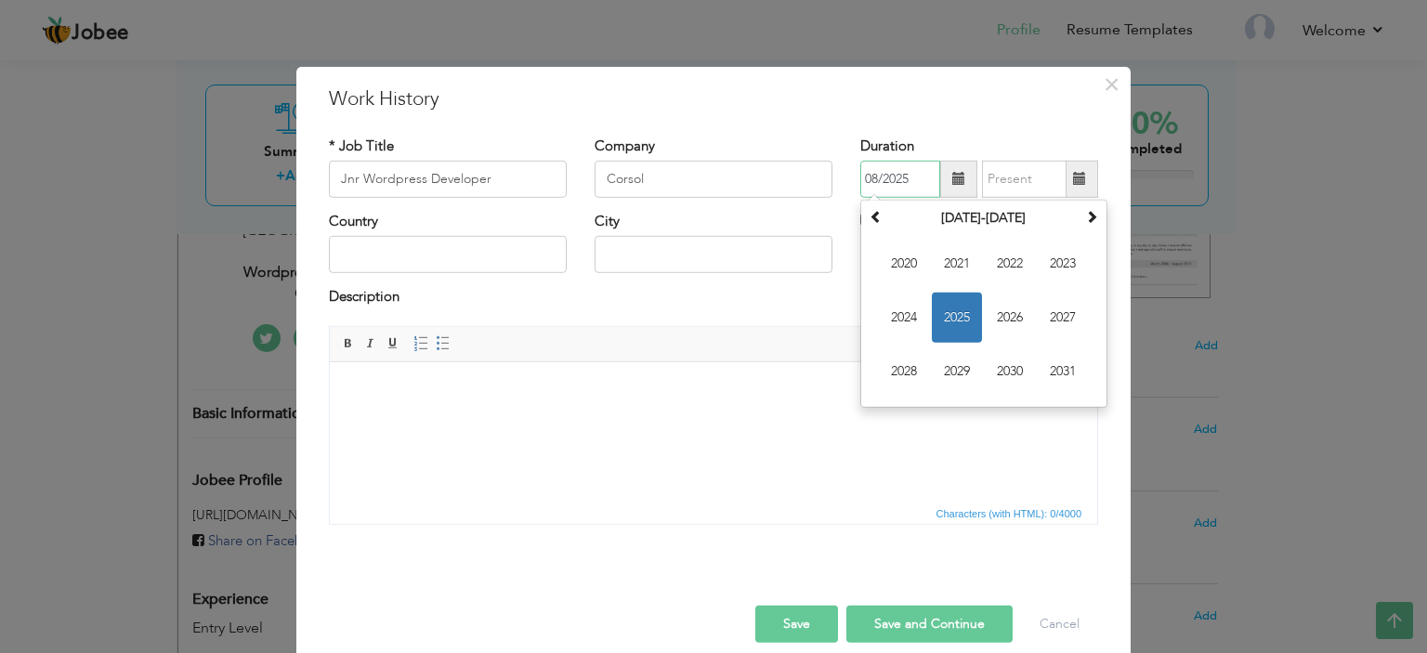
click at [956, 311] on span "2025" at bounding box center [957, 318] width 50 height 50
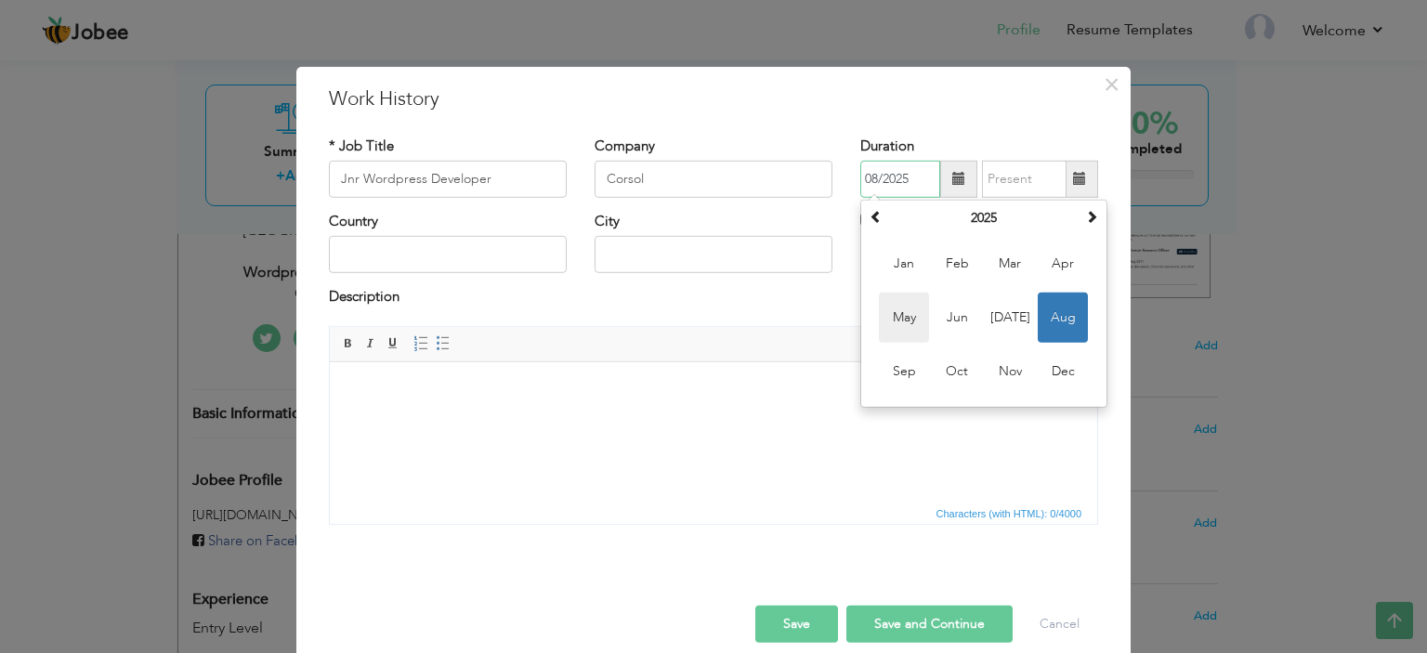
click at [909, 319] on span "May" at bounding box center [904, 318] width 50 height 50
type input "05/2025"
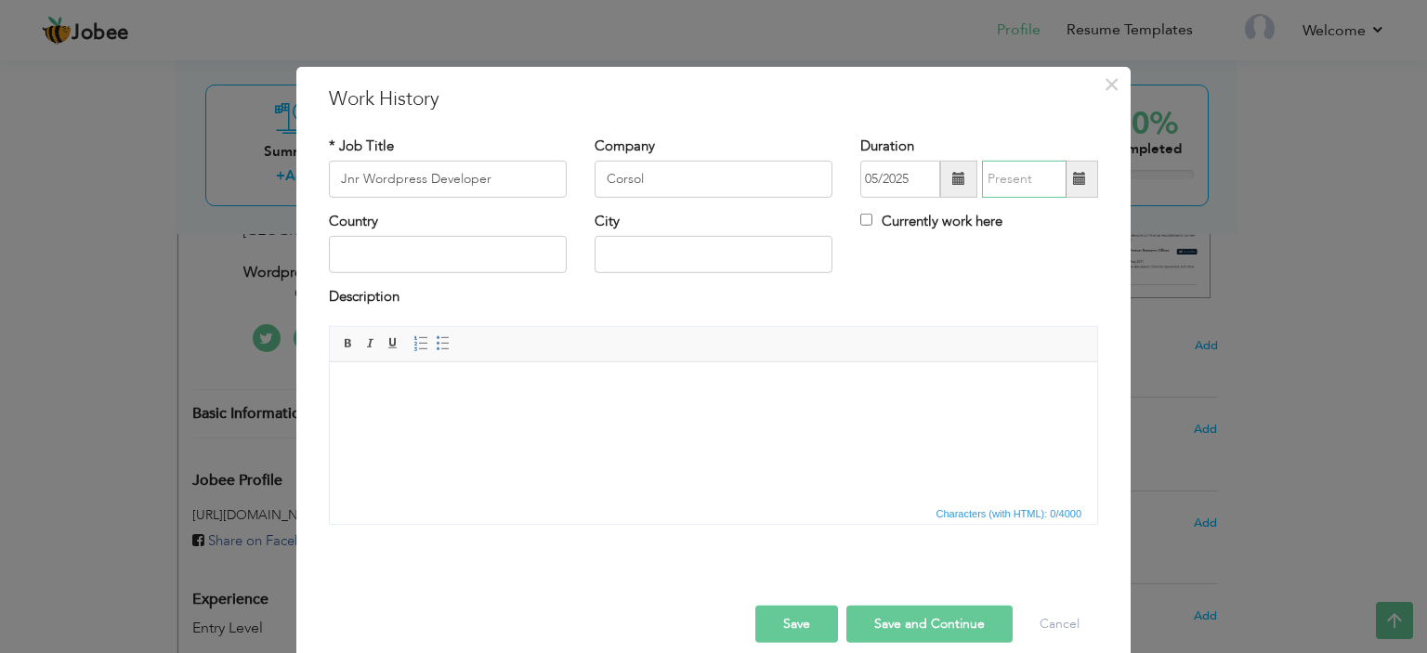
click at [1016, 182] on input "text" at bounding box center [1024, 179] width 85 height 37
type input "08/2025"
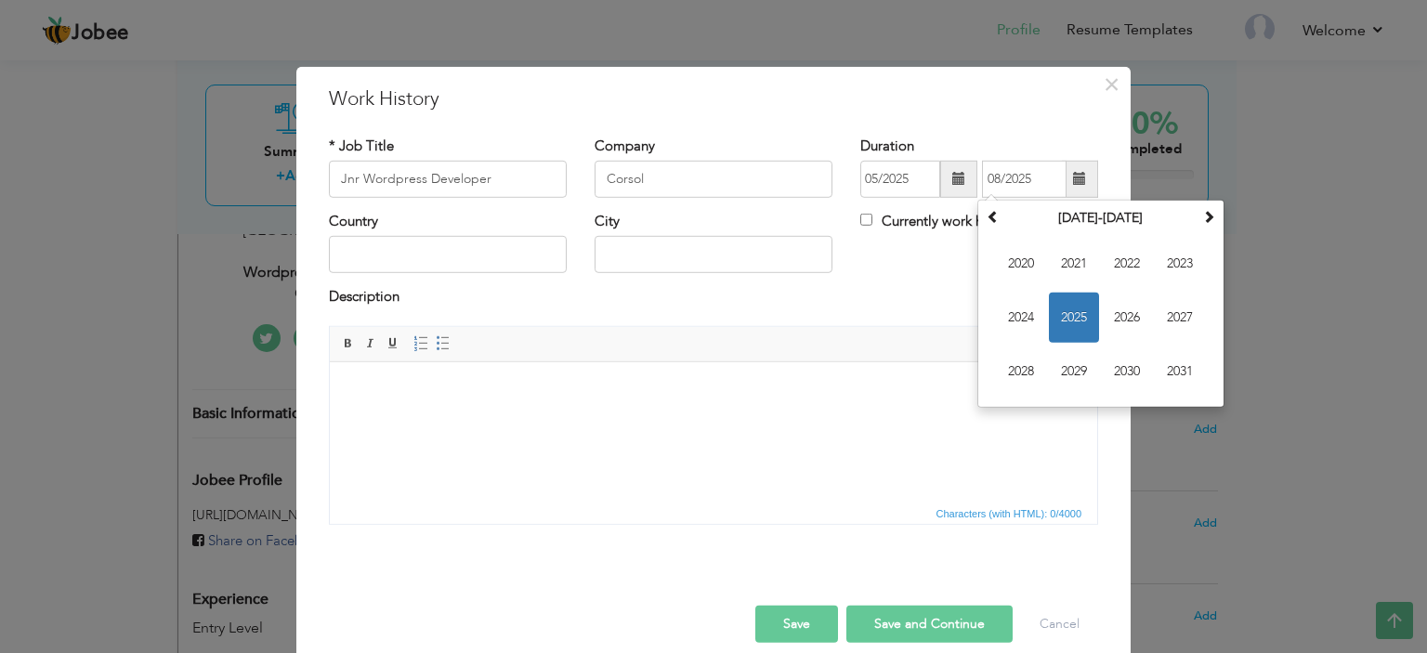
click at [908, 215] on label "Currently work here" at bounding box center [931, 222] width 142 height 20
click at [872, 215] on input "Currently work here" at bounding box center [866, 220] width 12 height 12
checkbox input "true"
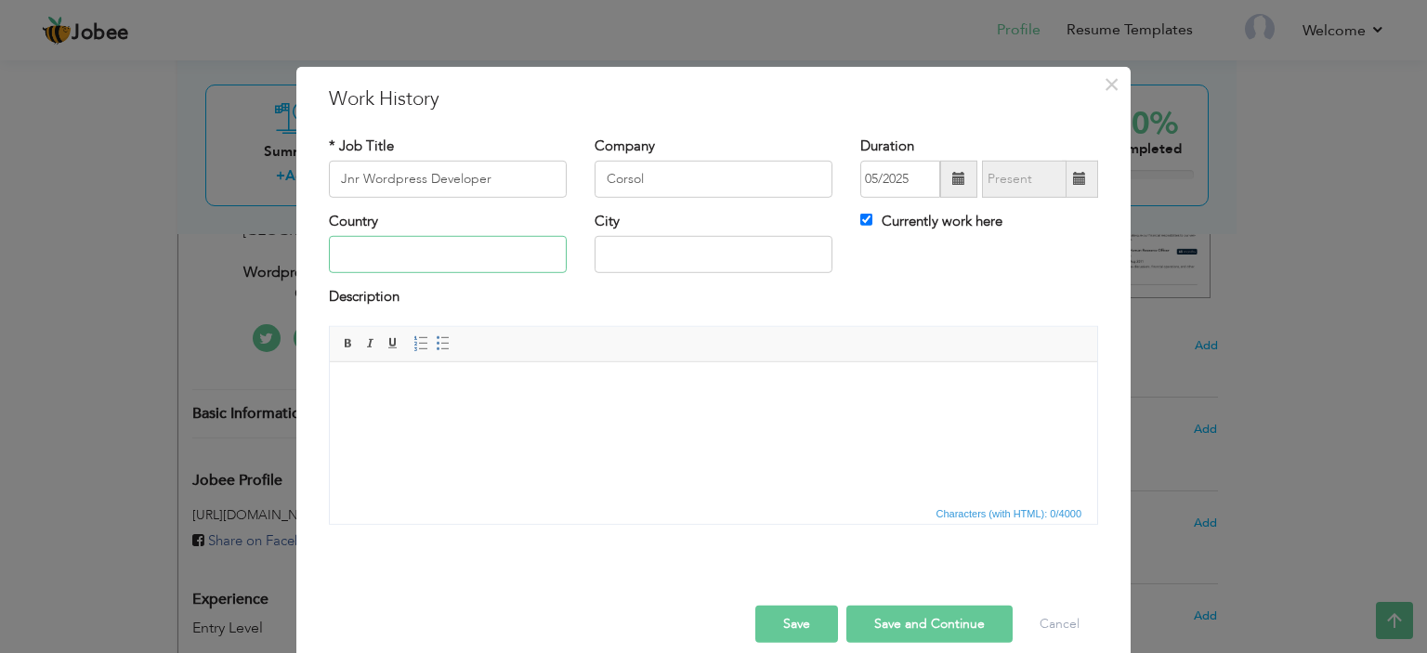
click at [458, 259] on input "text" at bounding box center [448, 254] width 238 height 37
type input "Pakistan"
type input "Karachi"
click at [888, 620] on button "Save and Continue" at bounding box center [929, 624] width 166 height 37
checkbox input "false"
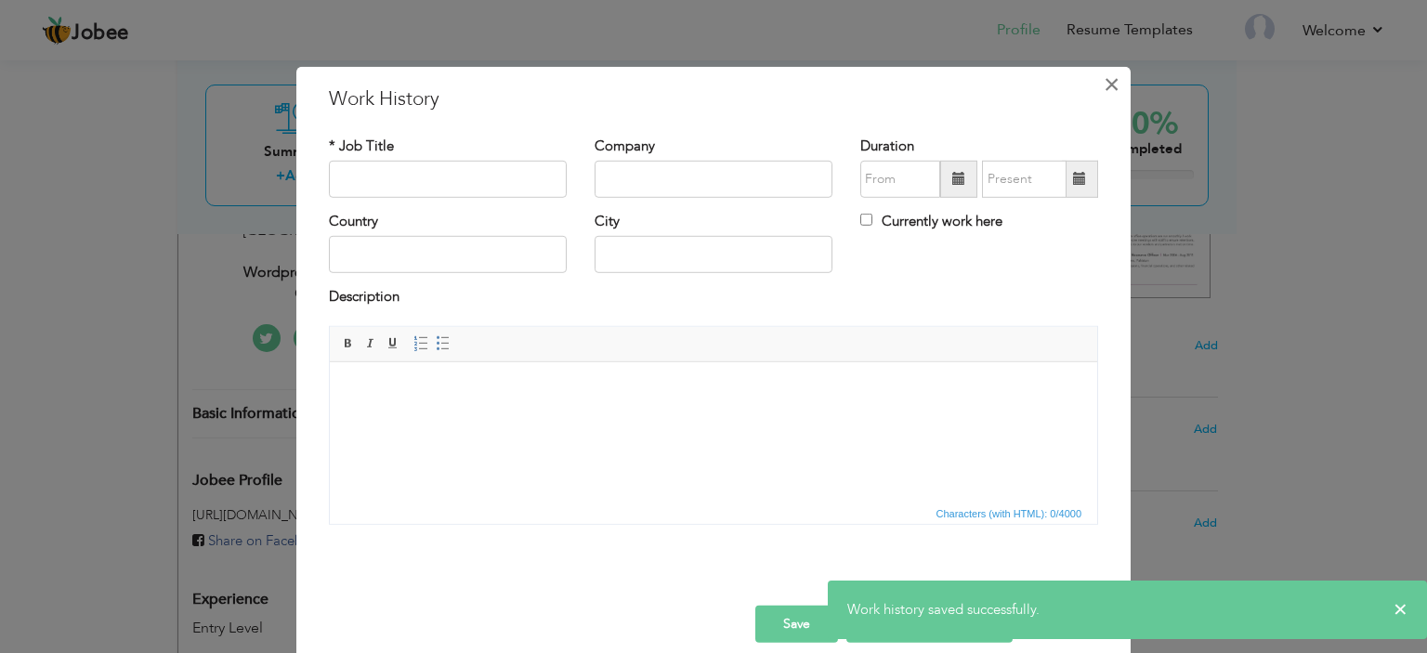
click at [1104, 85] on span "×" at bounding box center [1112, 83] width 16 height 33
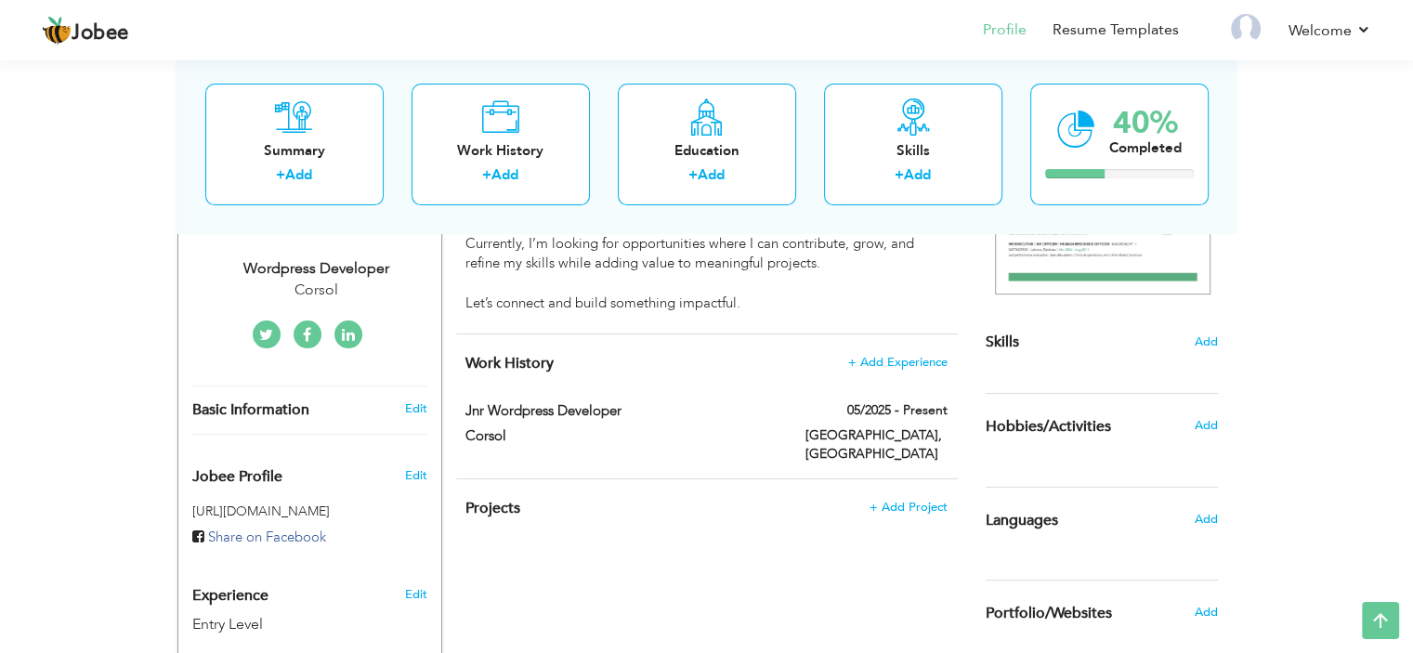
scroll to position [382, 0]
drag, startPoint x: 1222, startPoint y: 361, endPoint x: 1222, endPoint y: 346, distance: 14.9
click at [1222, 359] on div "Choose a Template ‹" at bounding box center [1104, 423] width 265 height 910
click at [1222, 346] on div "Choose a Template ‹" at bounding box center [1104, 423] width 265 height 910
click at [1214, 345] on span "Add" at bounding box center [1206, 343] width 24 height 18
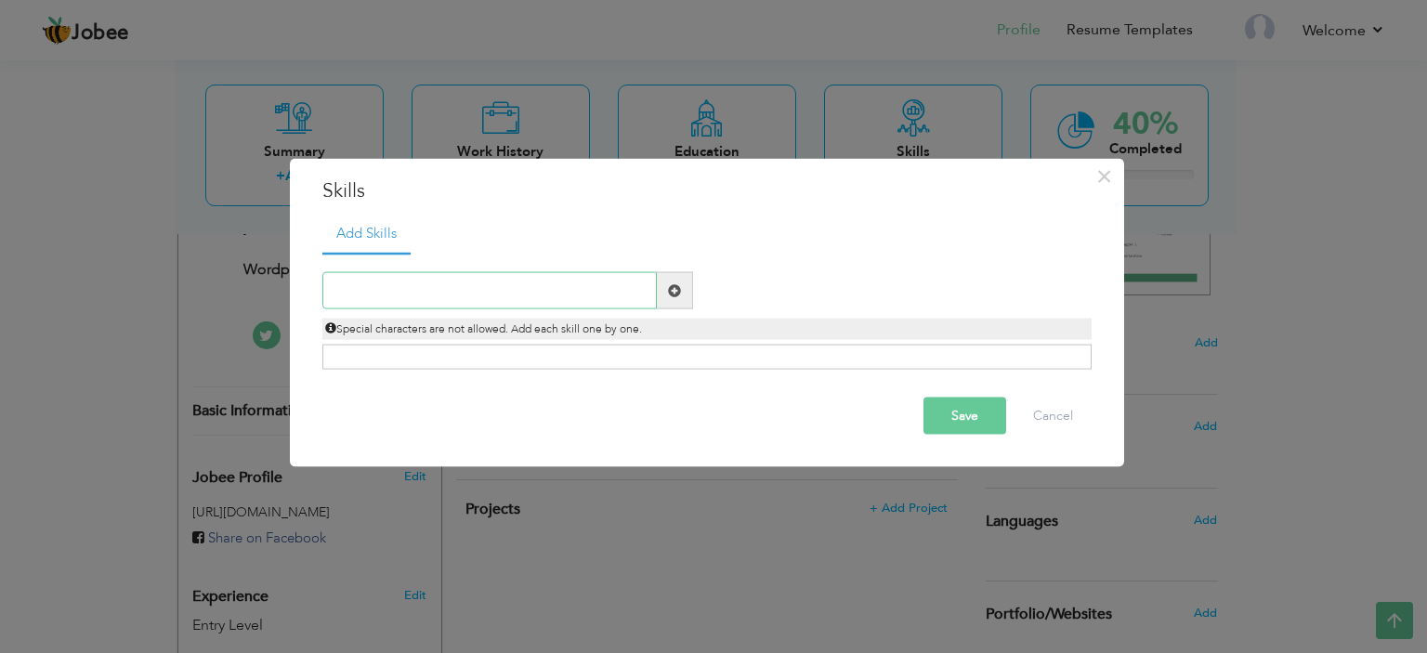
click at [487, 294] on input "text" at bounding box center [489, 290] width 334 height 37
type input "Java"
click at [678, 289] on span at bounding box center [674, 289] width 13 height 13
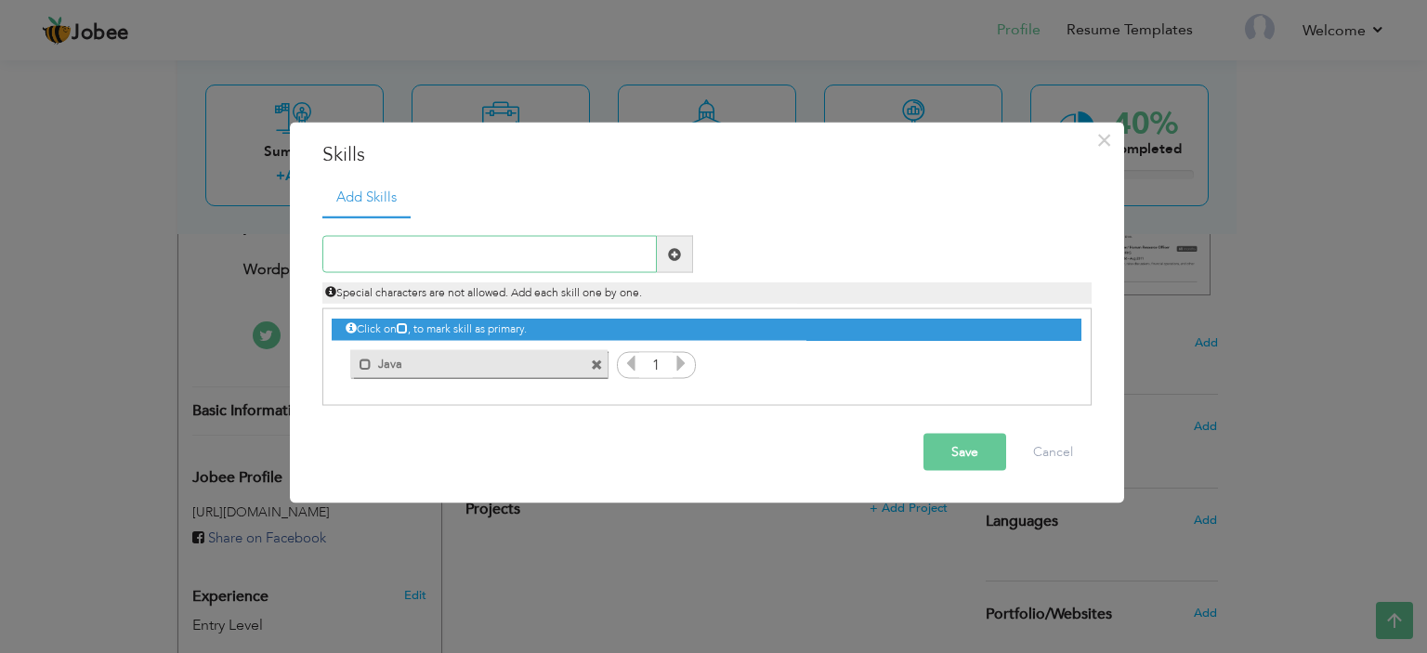
click at [591, 272] on input "text" at bounding box center [489, 254] width 334 height 37
type input "Python"
type input "Adobe Illustrator"
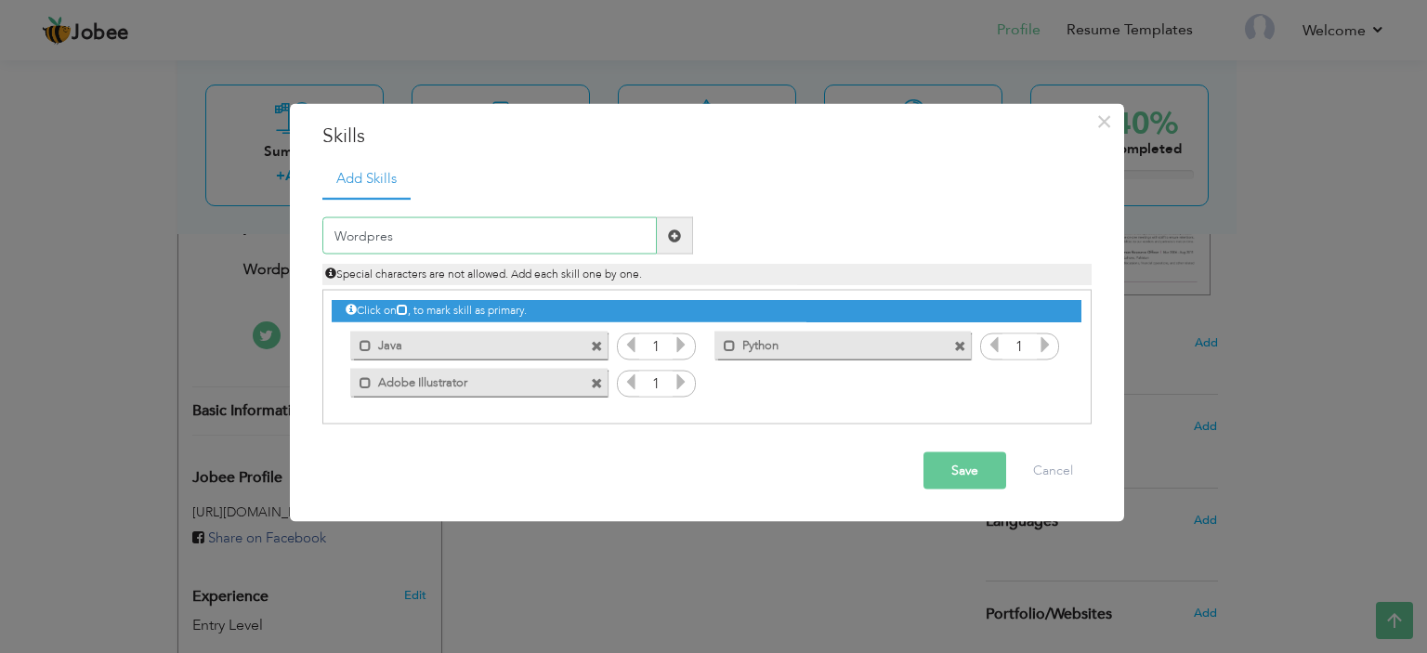
type input "Wordpress"
type input "MS Office"
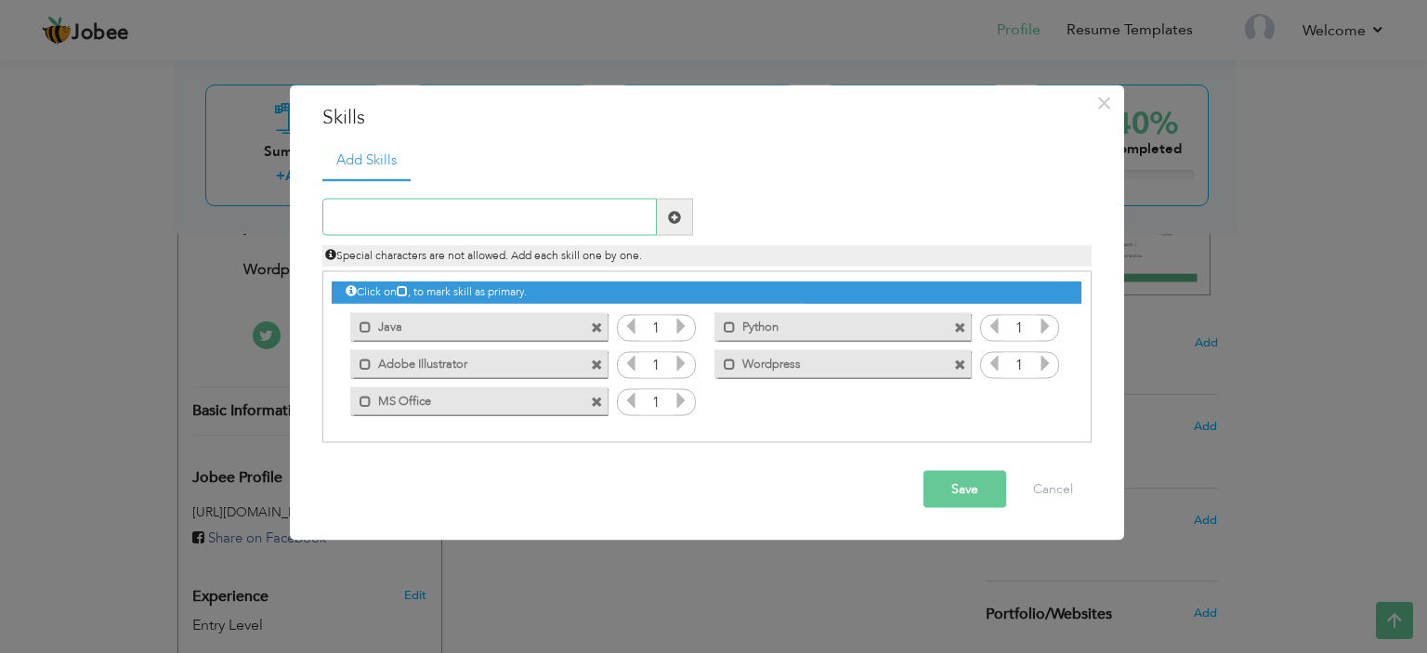
type input "o"
type input "Office365"
click at [955, 496] on button "Save" at bounding box center [964, 489] width 83 height 37
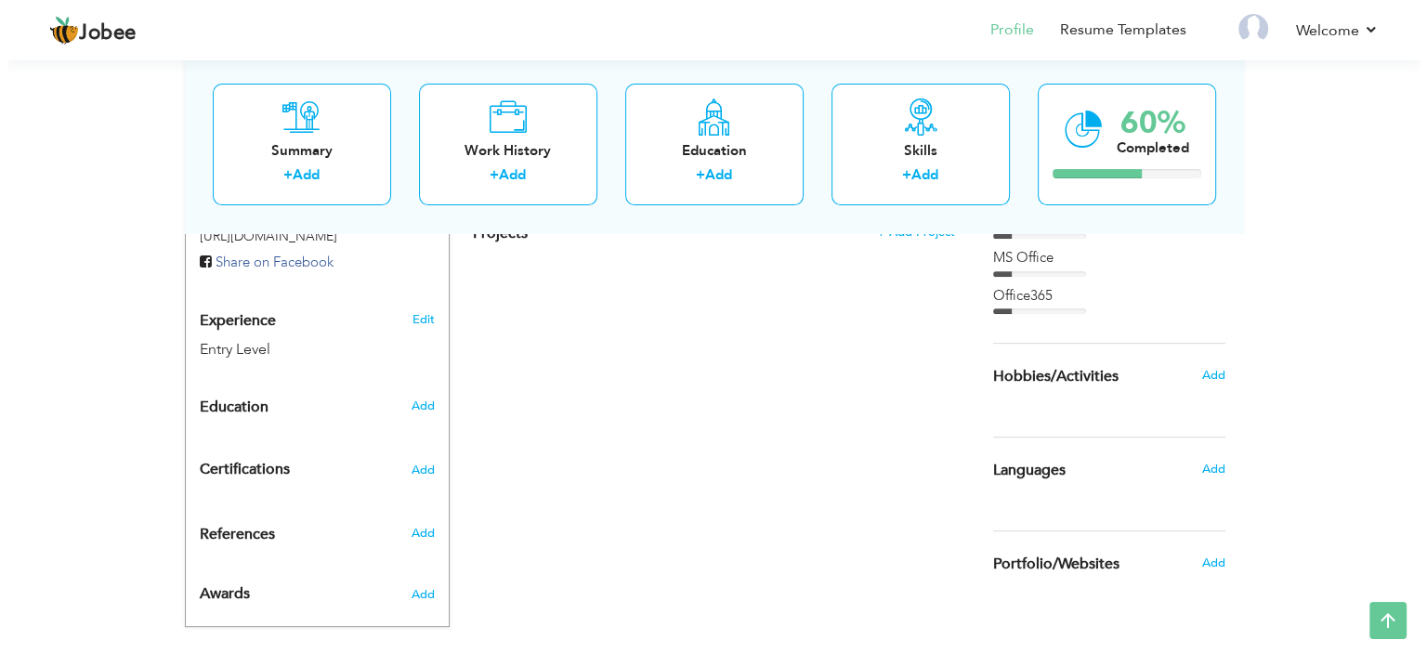
scroll to position [678, 0]
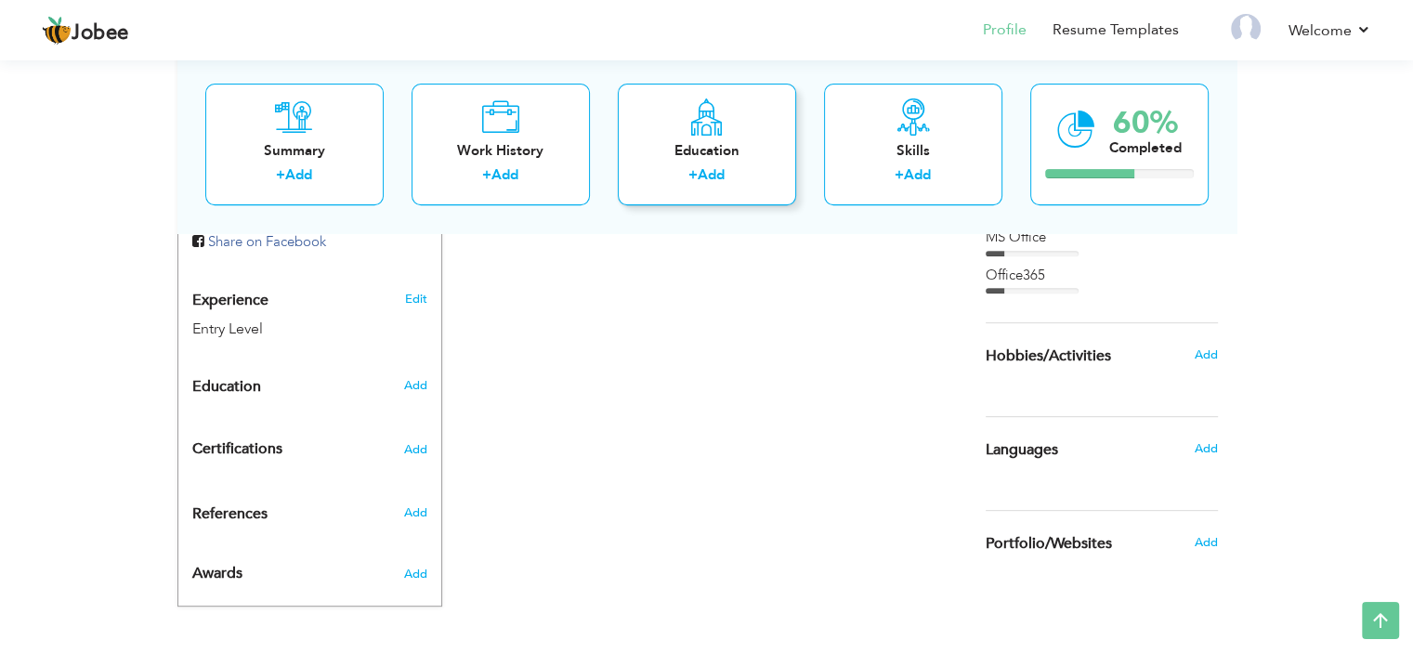
click at [732, 172] on div "+ Add" at bounding box center [707, 178] width 149 height 24
radio input "true"
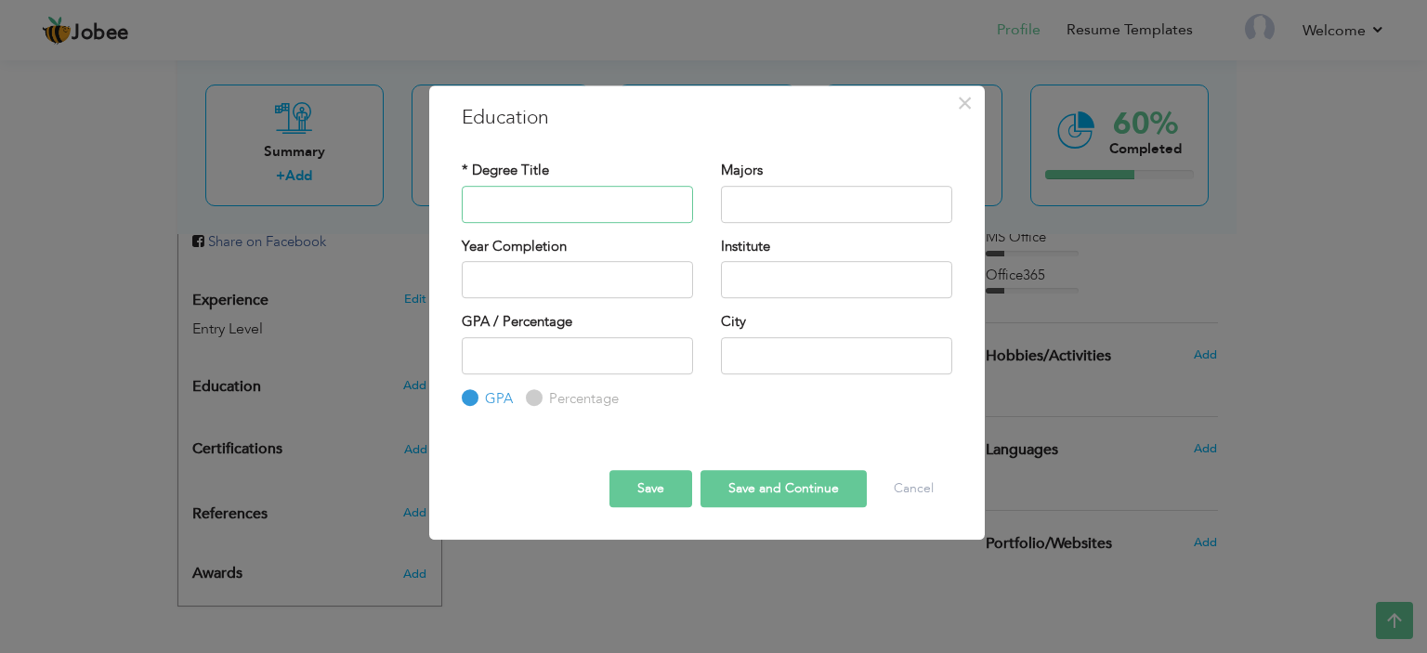
click at [557, 197] on input "text" at bounding box center [577, 204] width 231 height 37
type input "Software Engineering"
type input "2025"
click at [616, 267] on input "2025" at bounding box center [577, 279] width 231 height 37
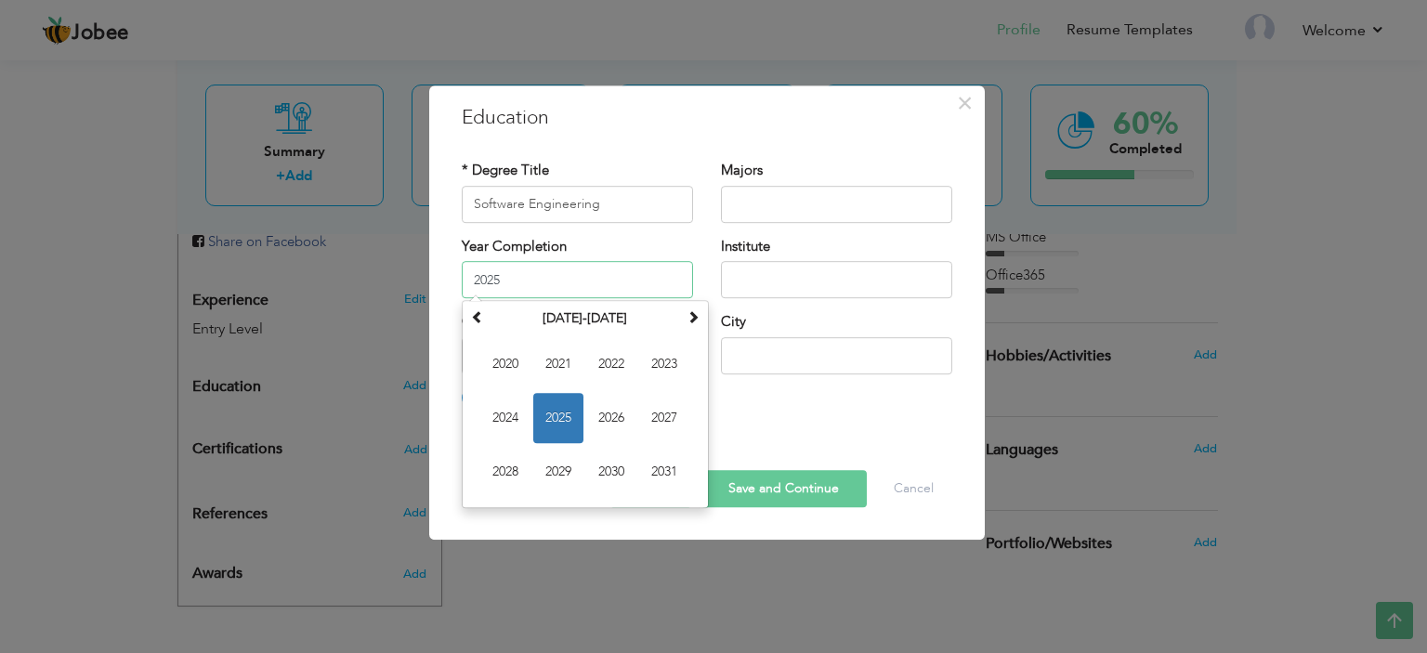
click at [568, 408] on span "2025" at bounding box center [558, 418] width 50 height 50
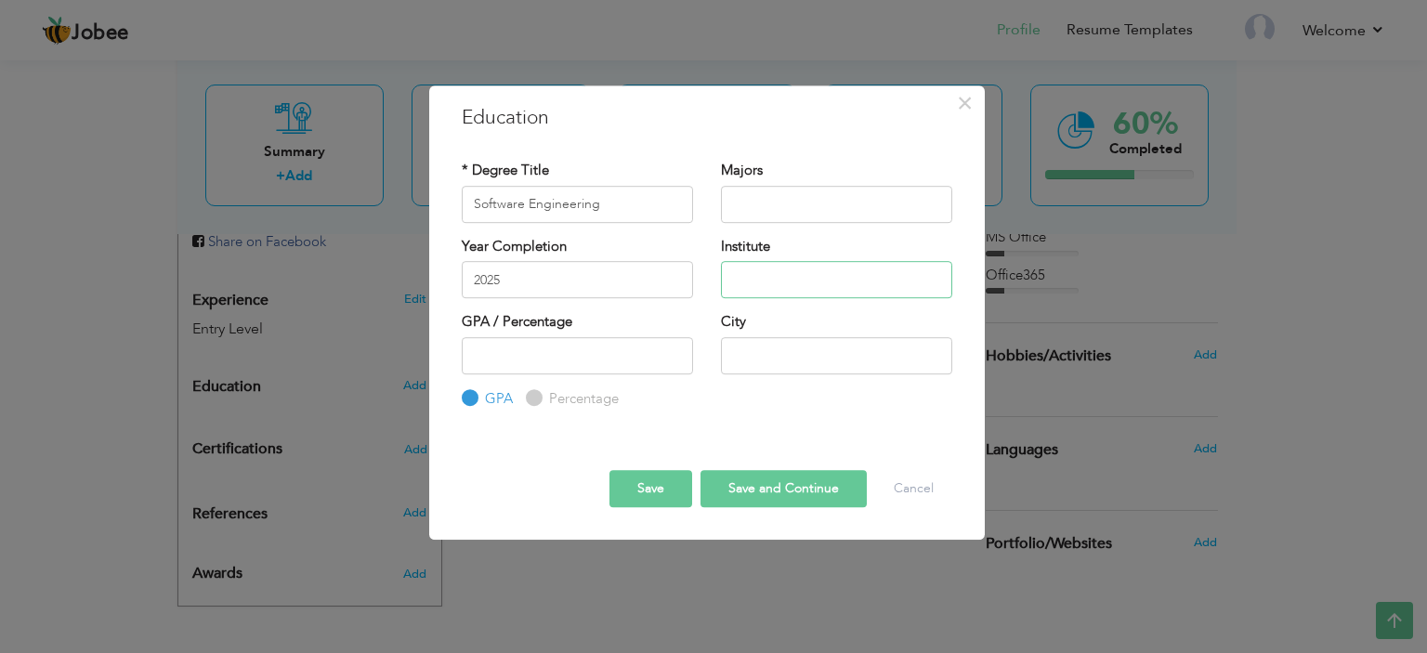
click at [784, 272] on input "text" at bounding box center [836, 279] width 231 height 37
type input "Sir Syed University Of Engineering & Technology"
click at [623, 337] on input "number" at bounding box center [577, 355] width 231 height 37
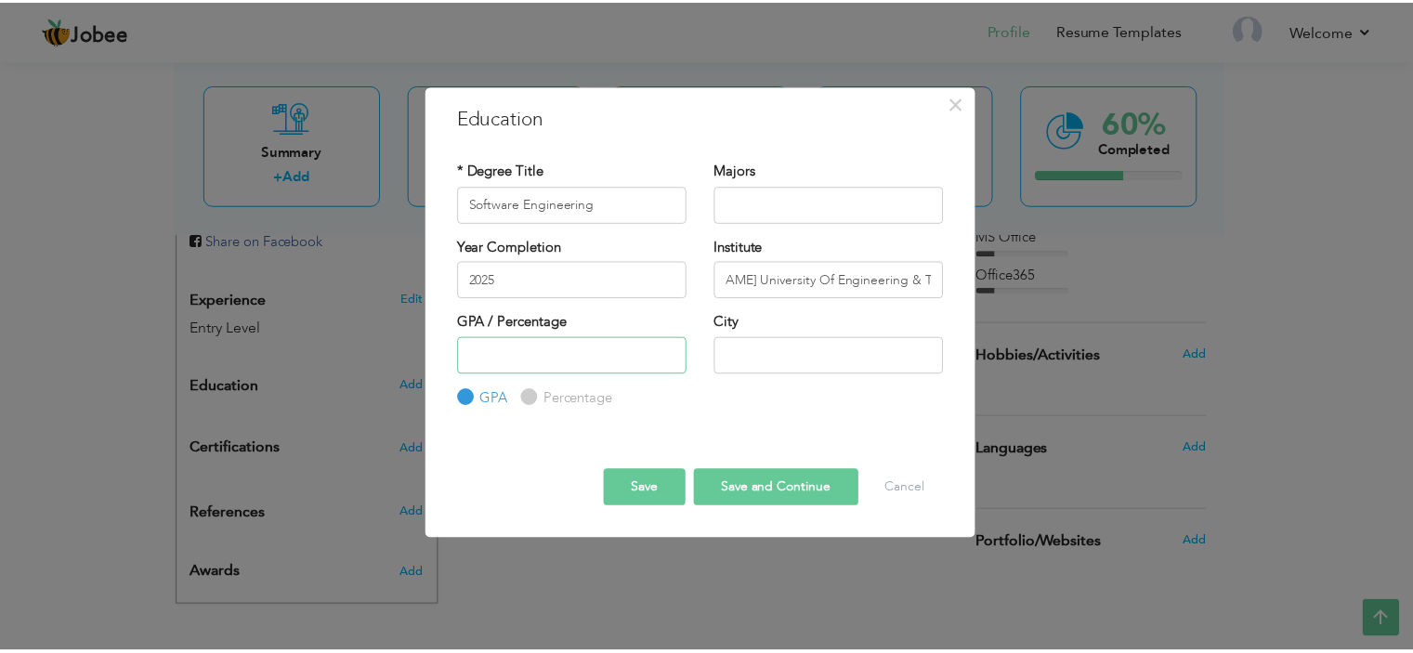
scroll to position [0, 0]
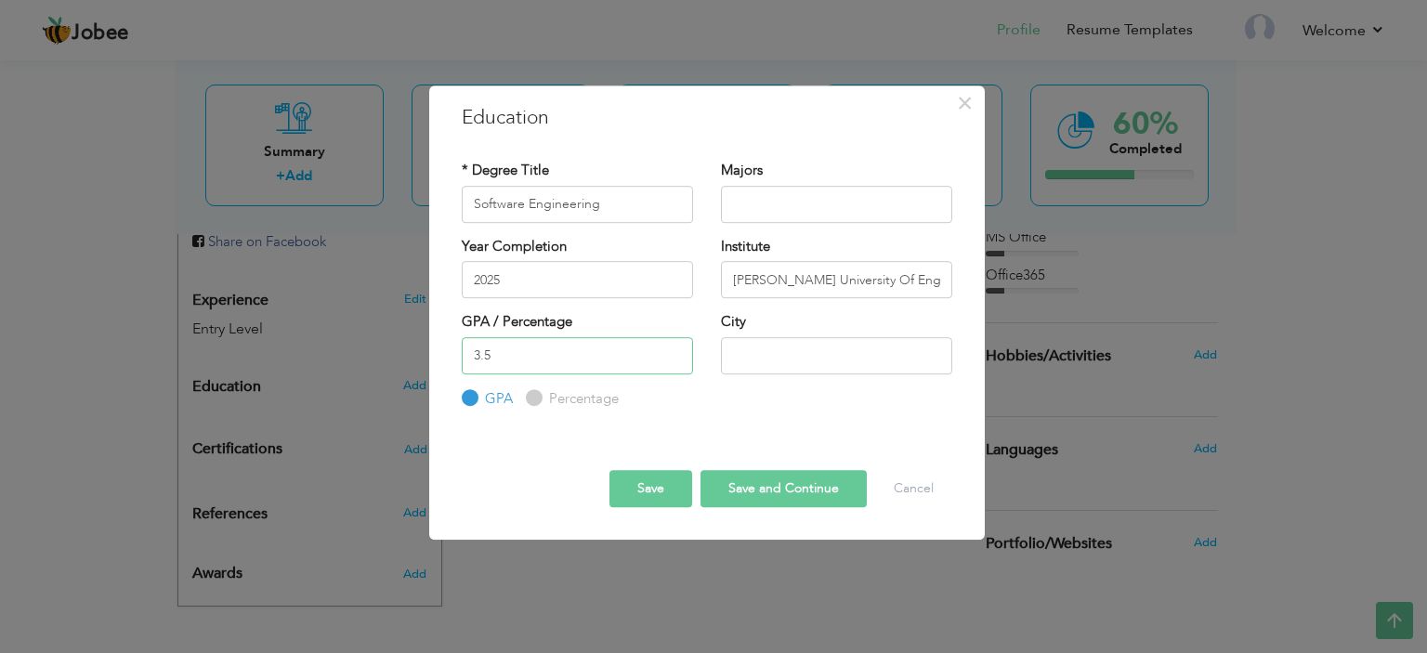
type input "3.5"
click at [860, 363] on input "text" at bounding box center [836, 355] width 231 height 37
type input "Karachi"
click at [669, 490] on button "Save" at bounding box center [650, 488] width 83 height 37
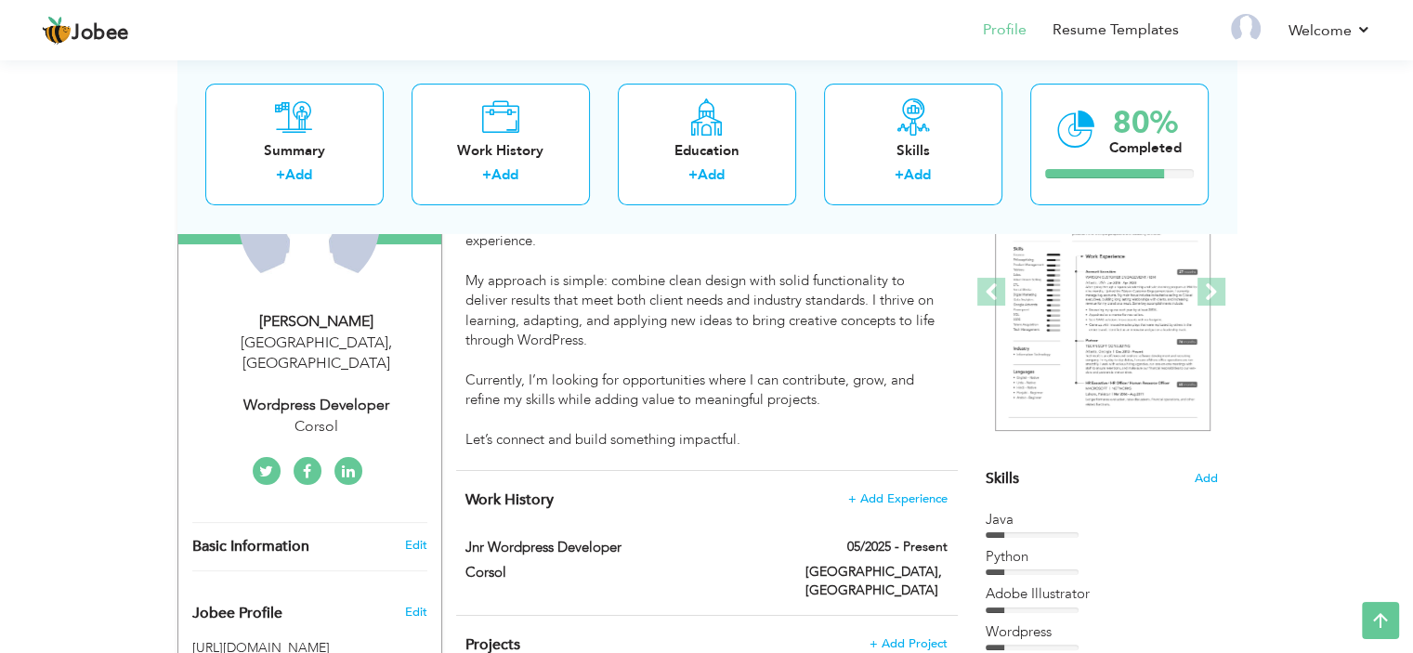
scroll to position [134, 0]
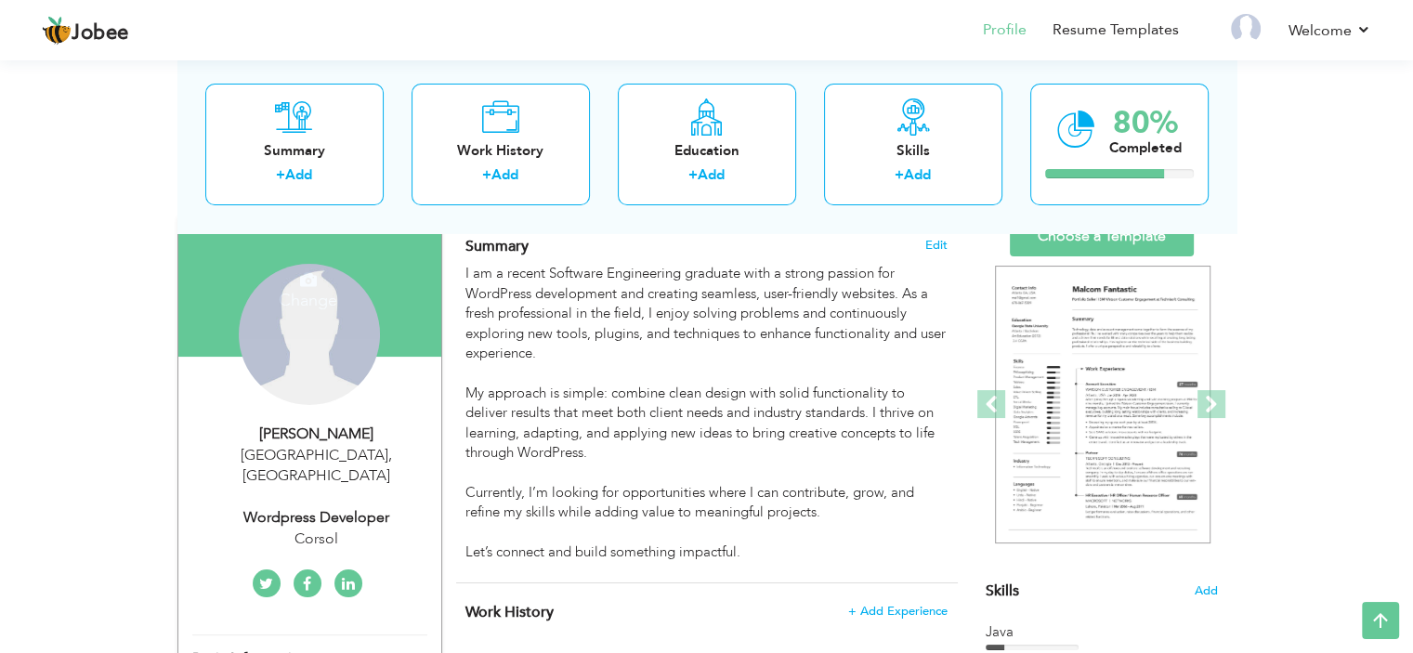
click at [307, 319] on div "Change Remove" at bounding box center [309, 334] width 141 height 141
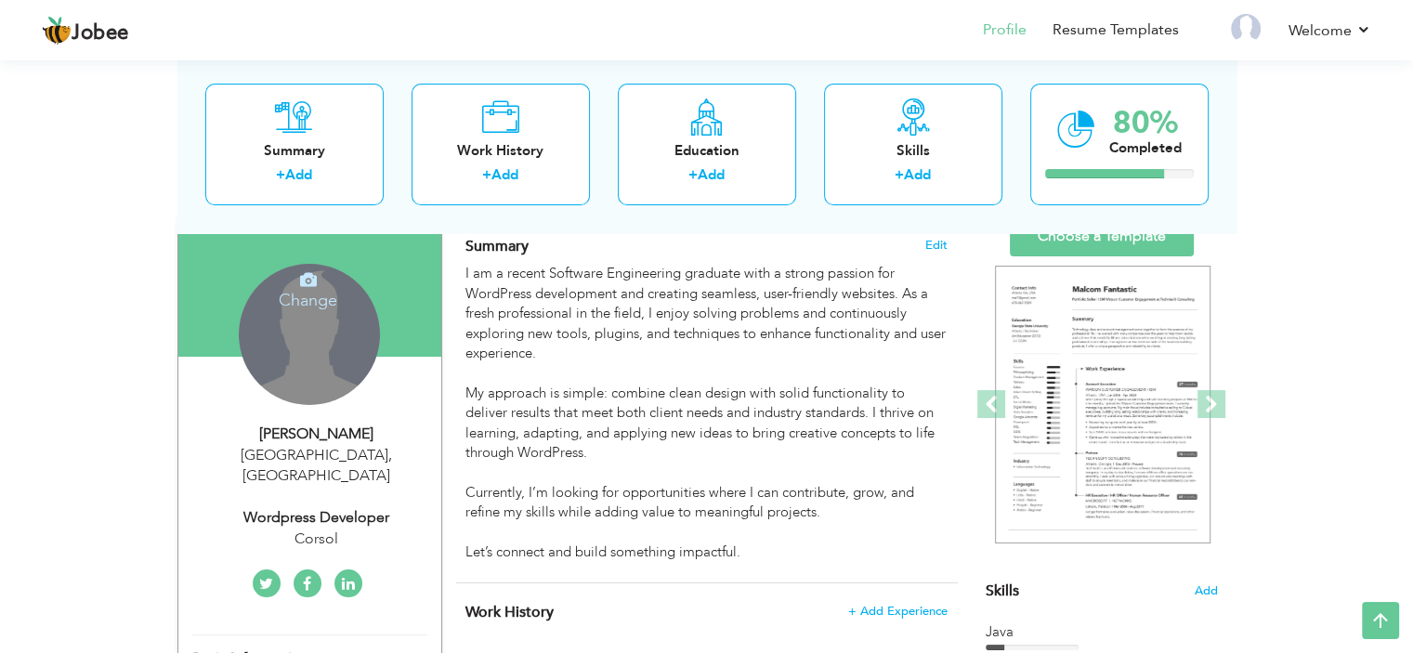
click at [307, 285] on icon at bounding box center [308, 279] width 17 height 17
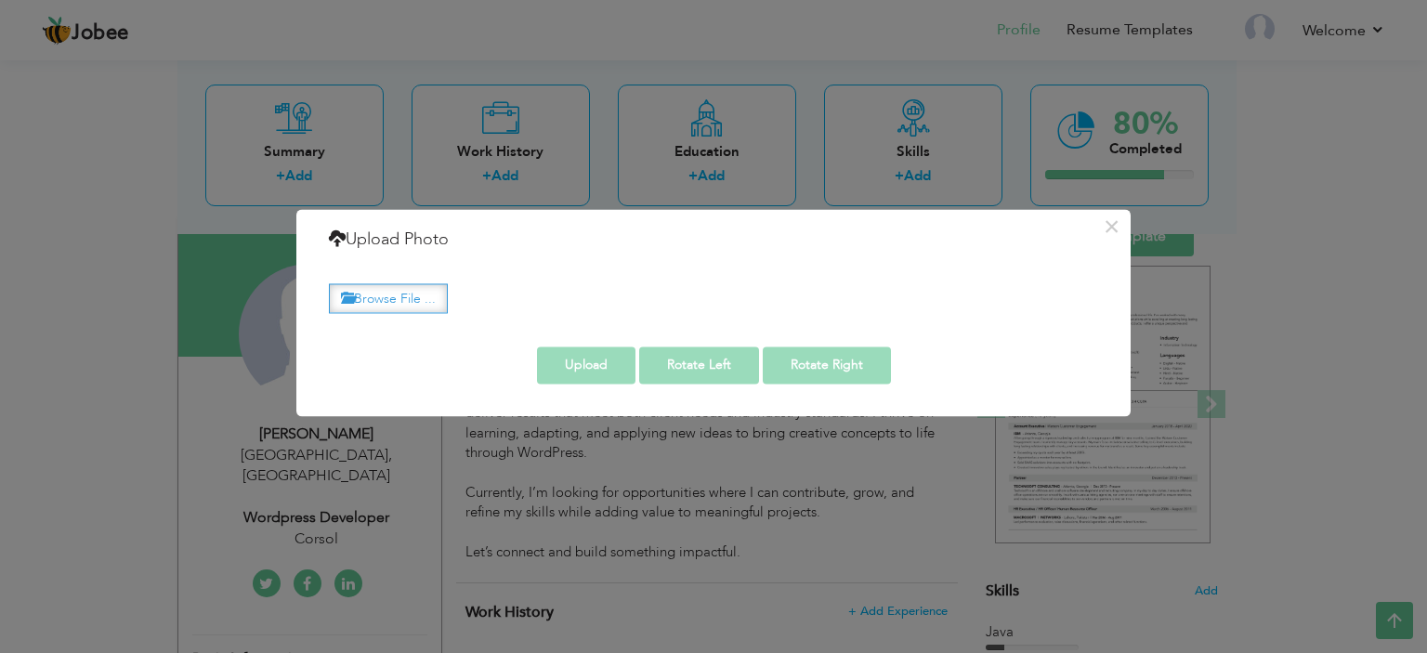
click at [371, 306] on label "Browse File ..." at bounding box center [388, 298] width 119 height 29
click at [0, 0] on input "Browse File ..." at bounding box center [0, 0] width 0 height 0
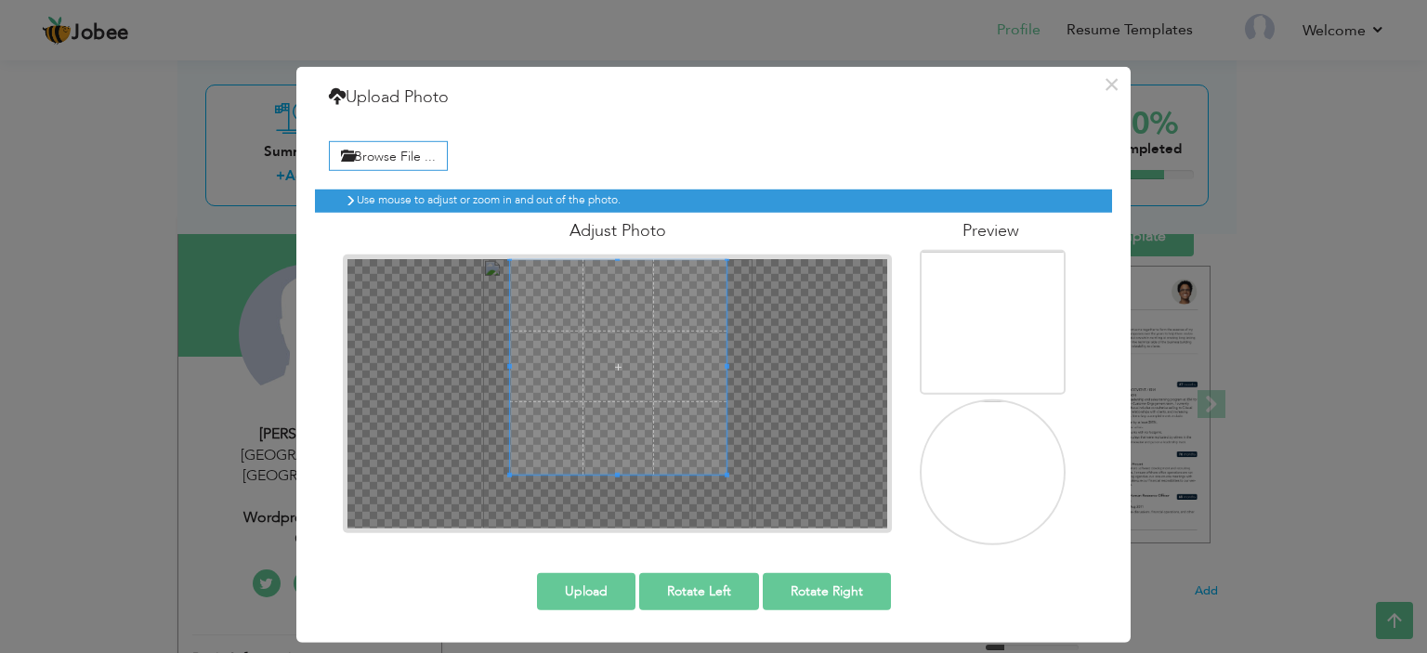
click at [619, 349] on span at bounding box center [617, 365] width 215 height 215
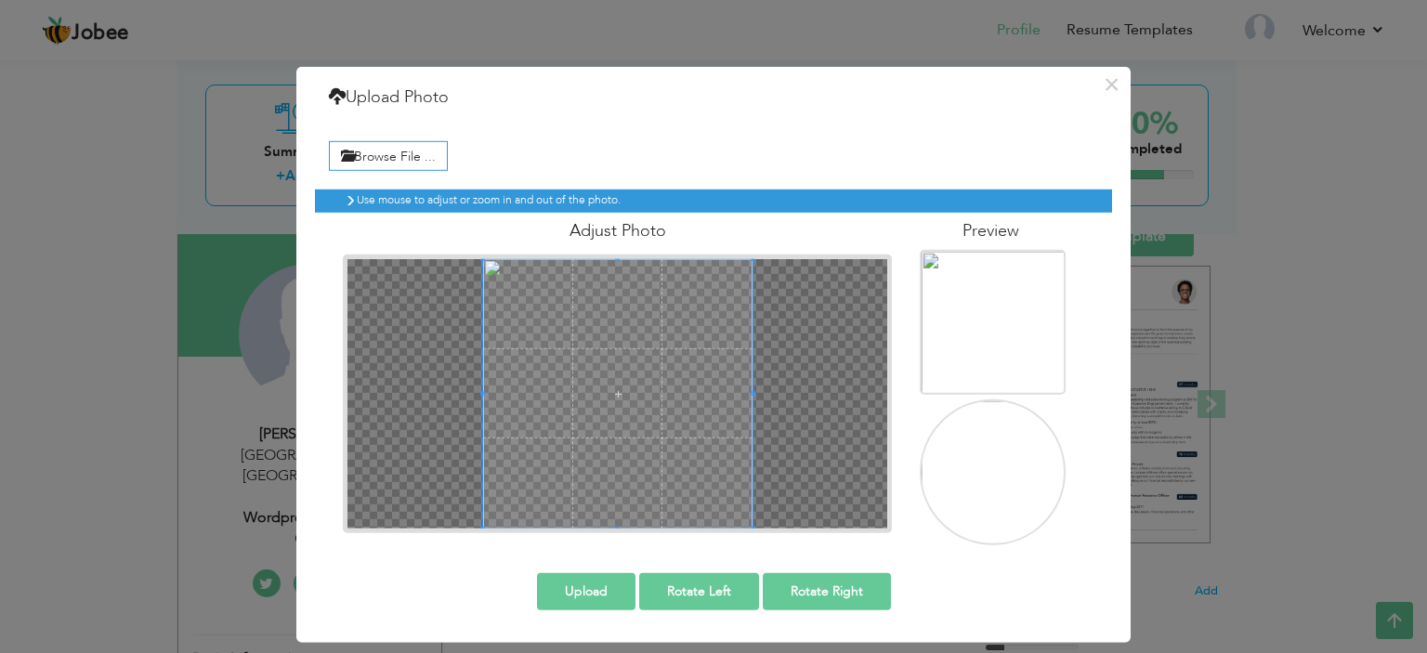
click at [435, 554] on div "Browse File ... Preview" at bounding box center [713, 338] width 797 height 441
click at [592, 604] on button "Upload" at bounding box center [586, 591] width 98 height 37
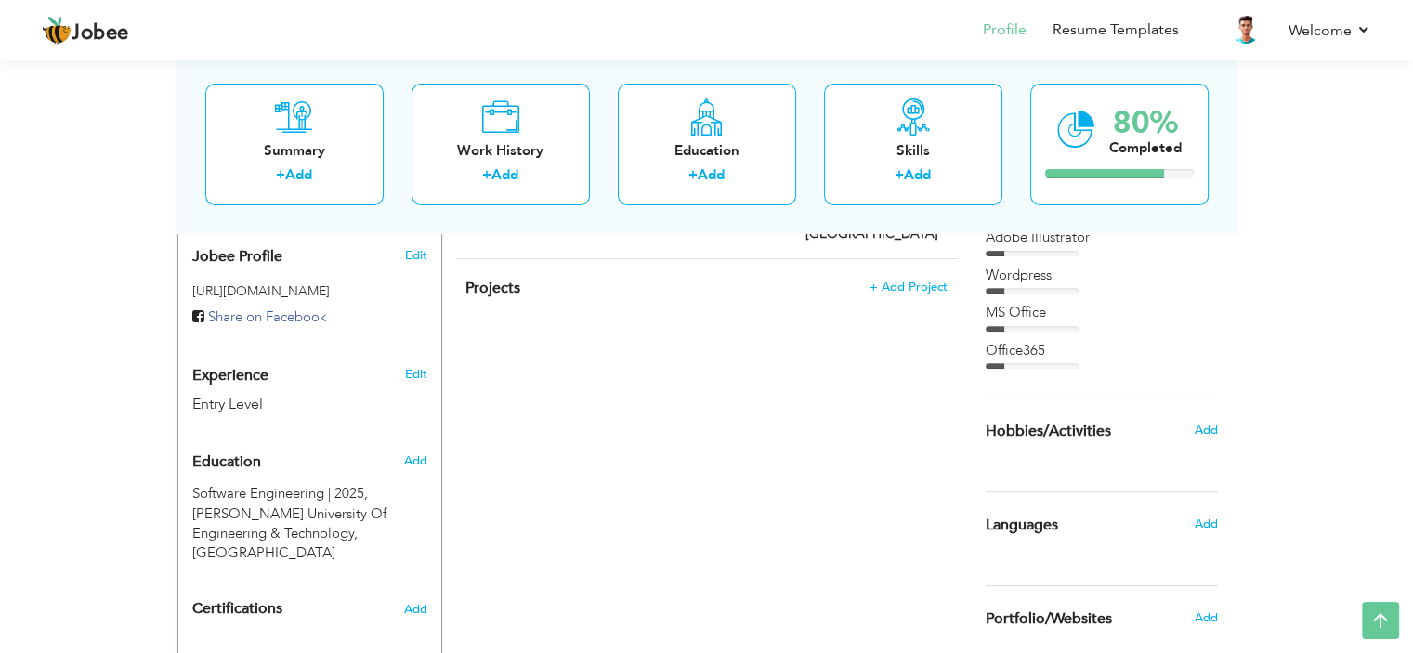
scroll to position [597, 0]
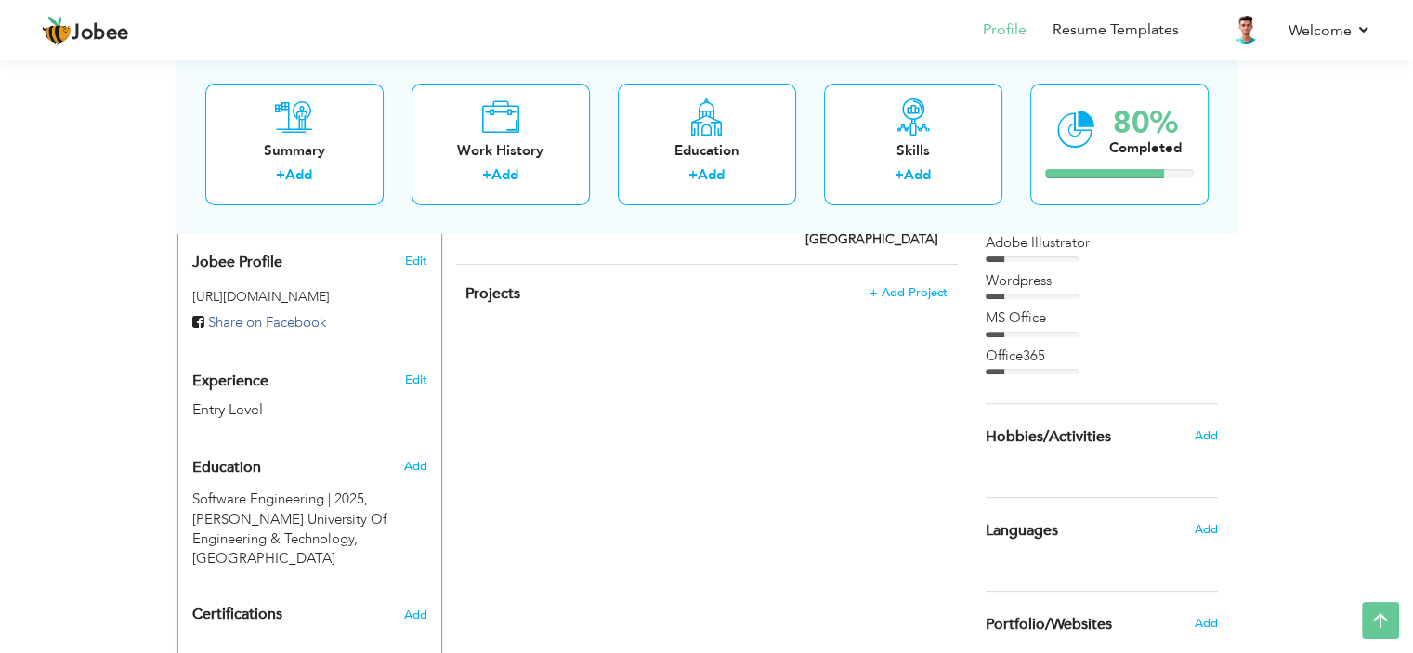
click at [1021, 317] on div "MS Office" at bounding box center [1102, 318] width 232 height 20
click at [917, 133] on icon at bounding box center [913, 116] width 37 height 37
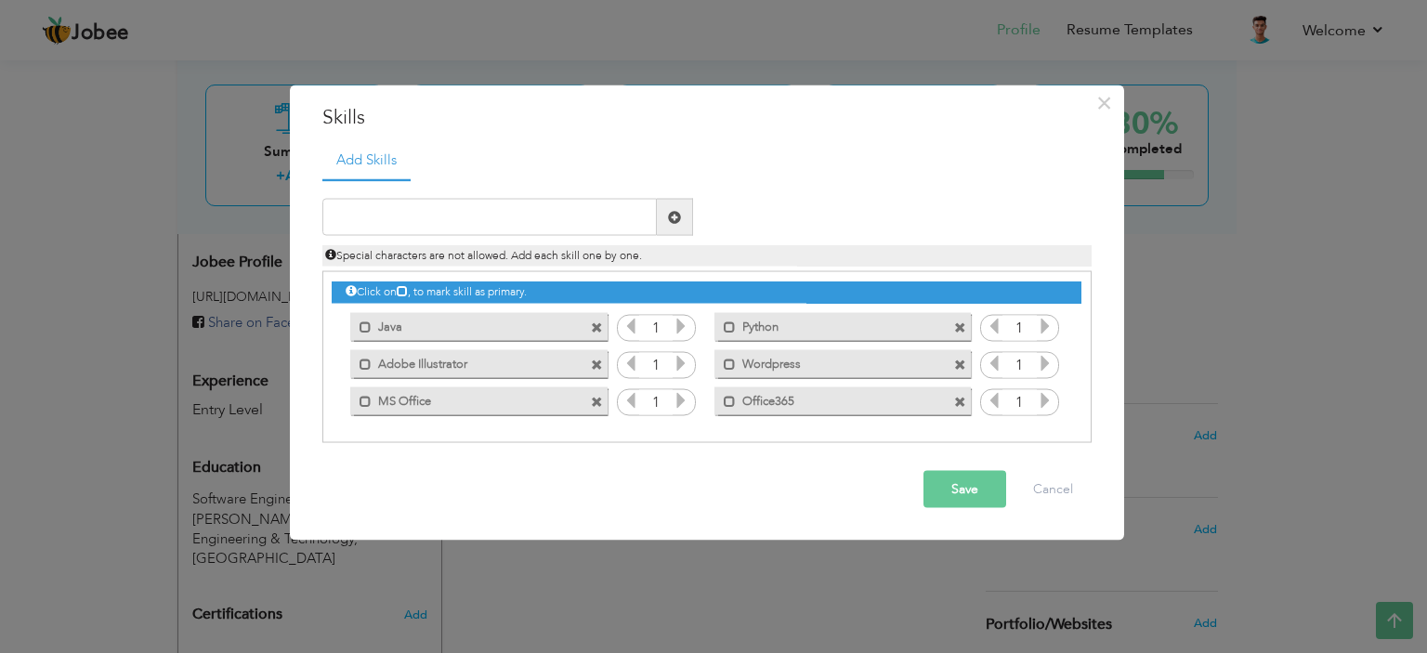
click at [676, 329] on icon at bounding box center [681, 326] width 17 height 17
click at [632, 324] on icon at bounding box center [630, 326] width 17 height 17
click at [678, 397] on icon at bounding box center [681, 400] width 17 height 17
click at [679, 398] on icon at bounding box center [681, 400] width 17 height 17
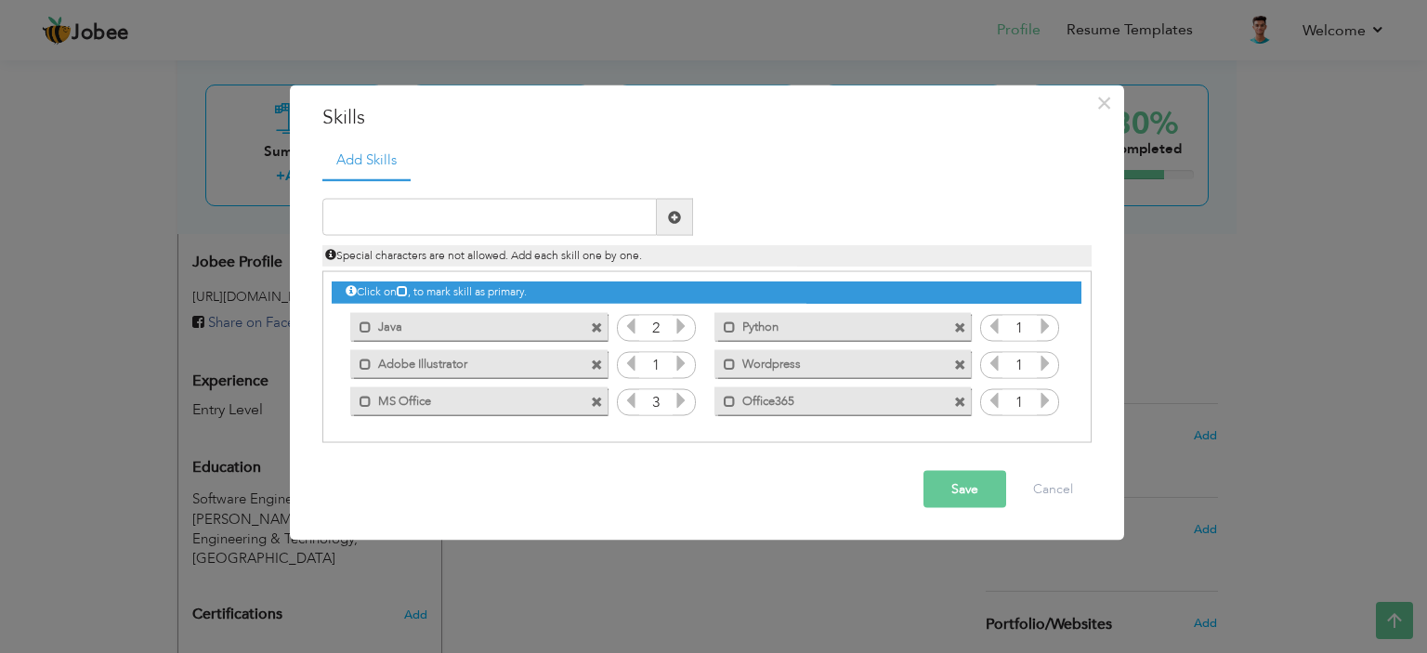
click at [1038, 362] on icon at bounding box center [1045, 363] width 17 height 17
click at [1043, 394] on icon at bounding box center [1045, 400] width 17 height 17
click at [996, 393] on icon at bounding box center [994, 400] width 17 height 17
click at [1041, 330] on icon at bounding box center [1045, 326] width 17 height 17
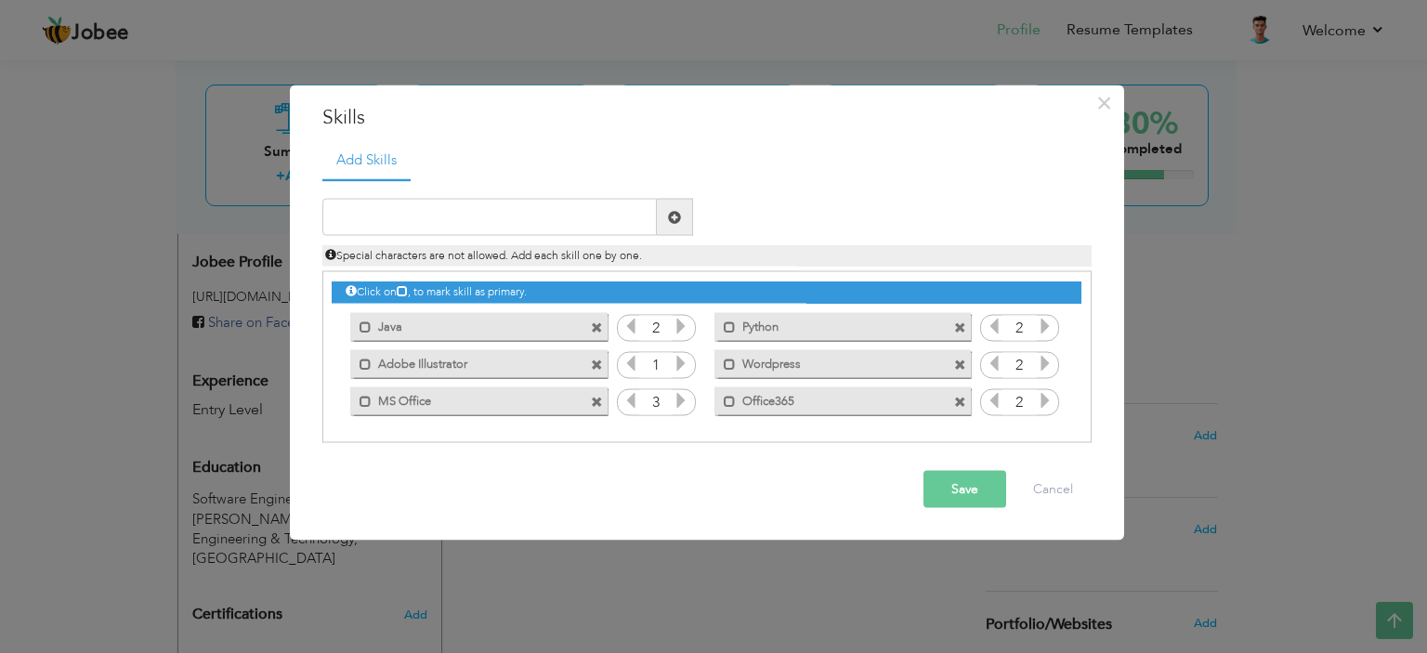
click at [977, 473] on button "Save" at bounding box center [964, 489] width 83 height 37
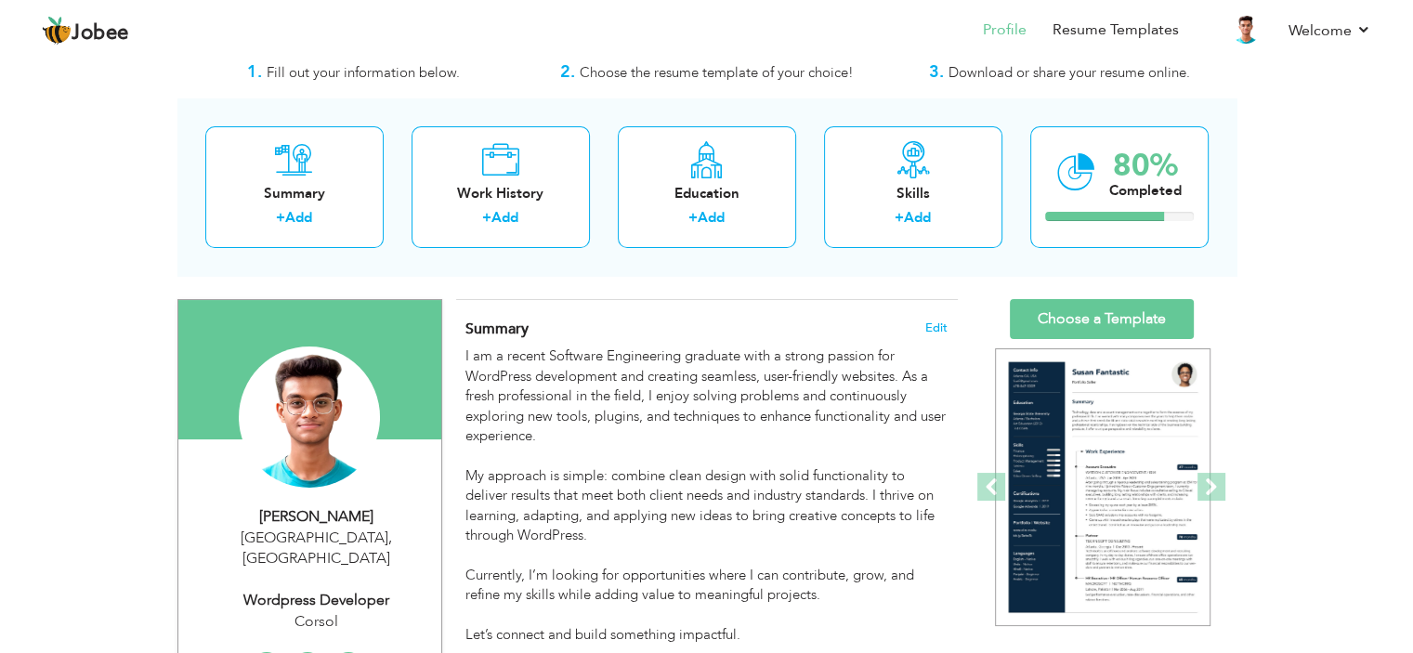
scroll to position [0, 0]
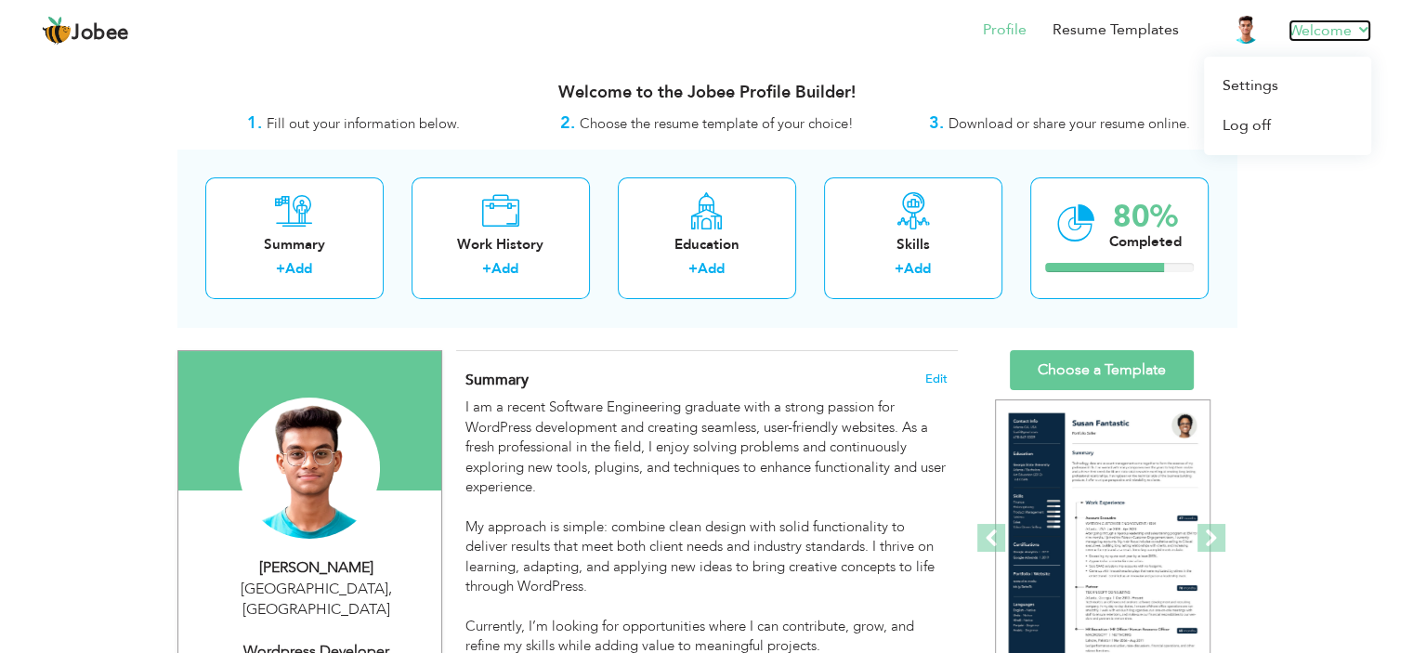
click at [1300, 28] on link "Welcome" at bounding box center [1329, 31] width 83 height 22
click at [93, 33] on span "Jobee" at bounding box center [101, 33] width 58 height 20
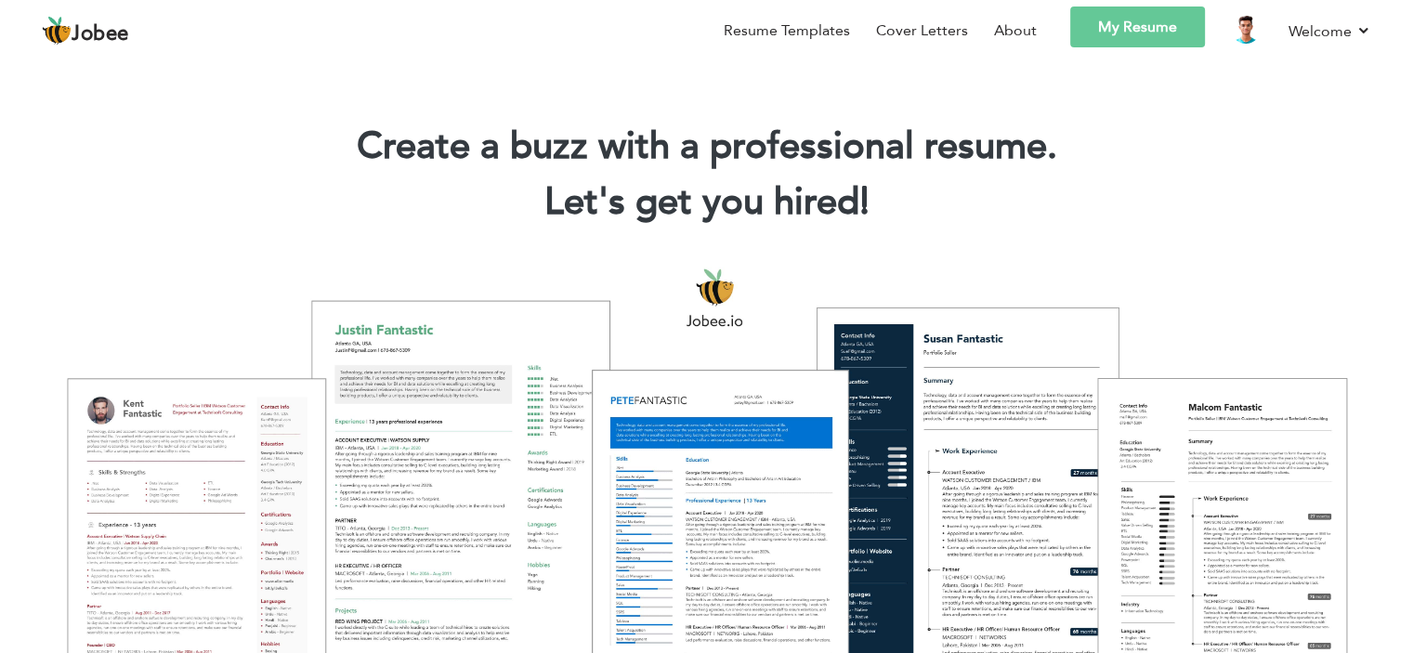
click at [129, 25] on span "Jobee" at bounding box center [101, 34] width 58 height 20
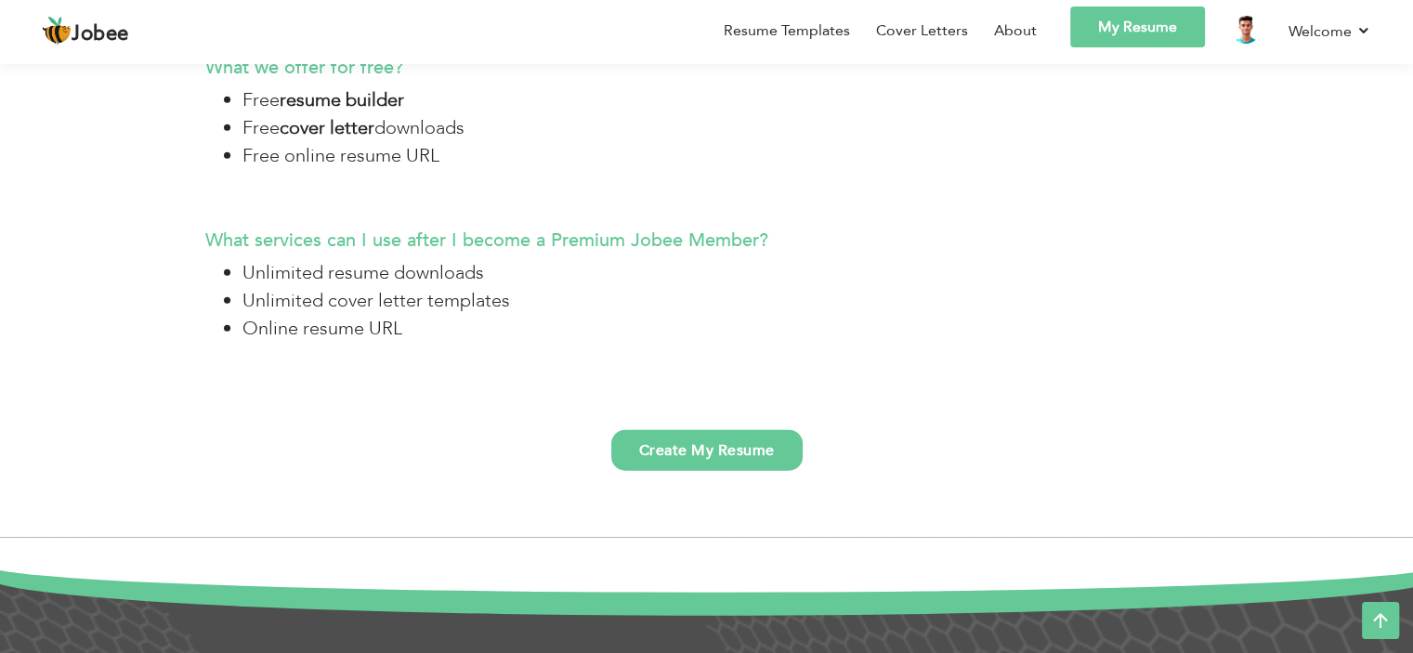
scroll to position [4552, 0]
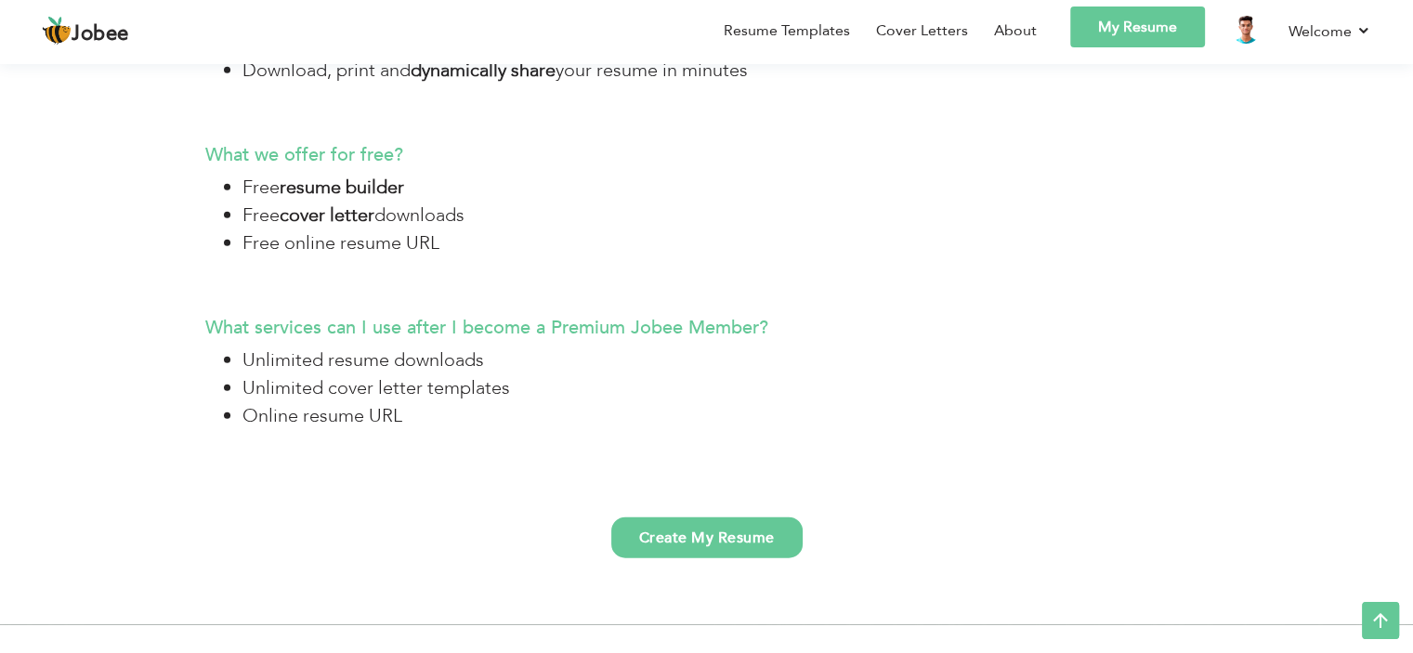
click at [1135, 45] on link "My Resume" at bounding box center [1137, 27] width 135 height 41
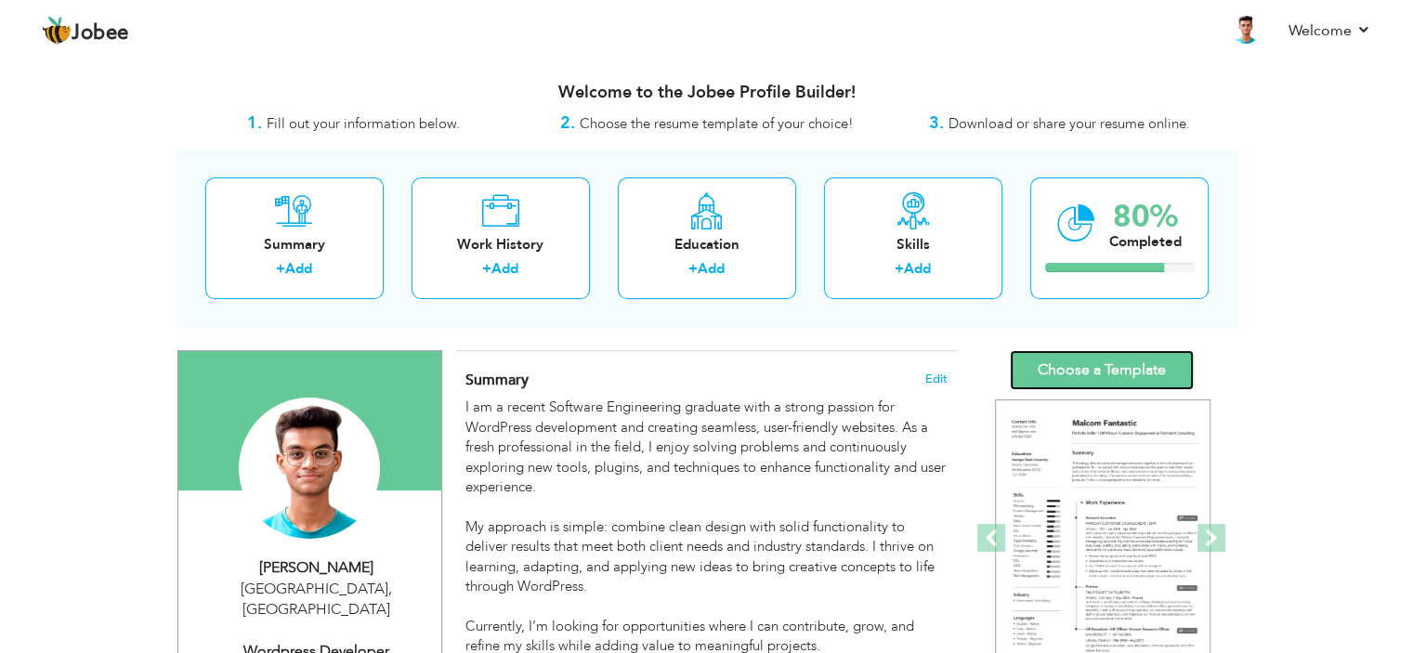
click at [1064, 353] on link "Choose a Template" at bounding box center [1102, 370] width 184 height 40
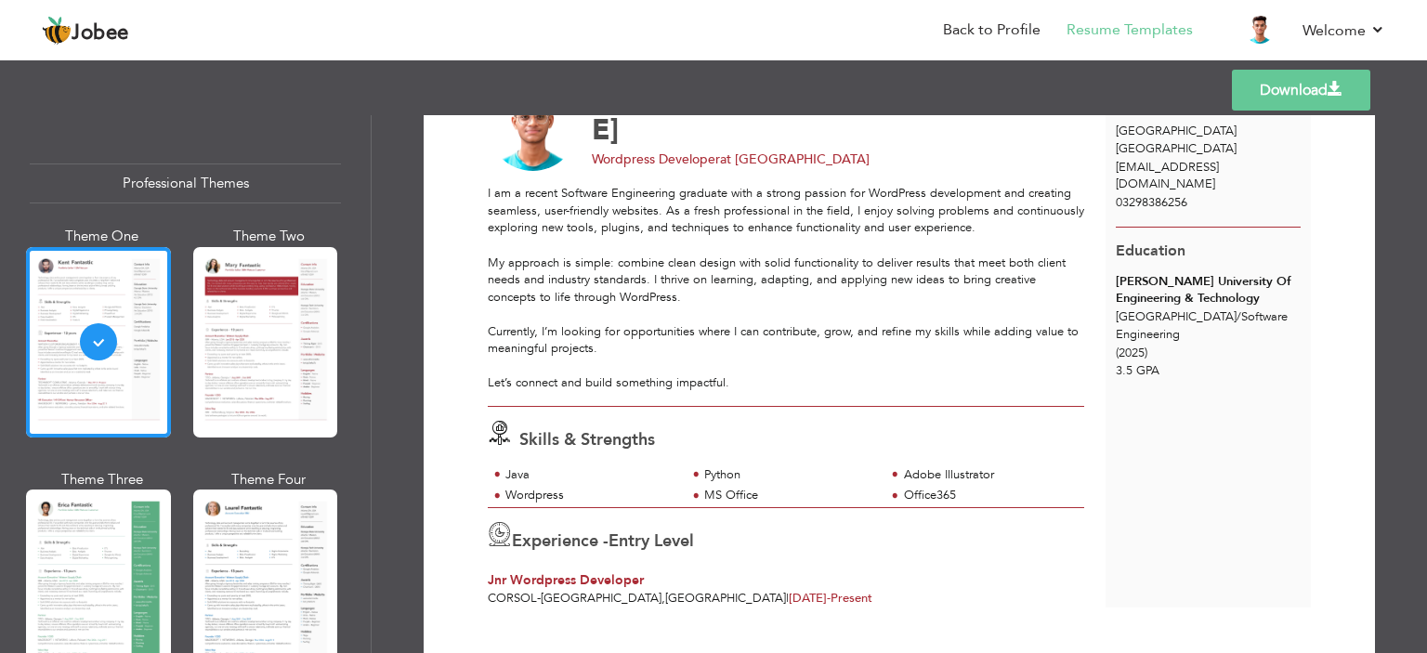
scroll to position [135, 0]
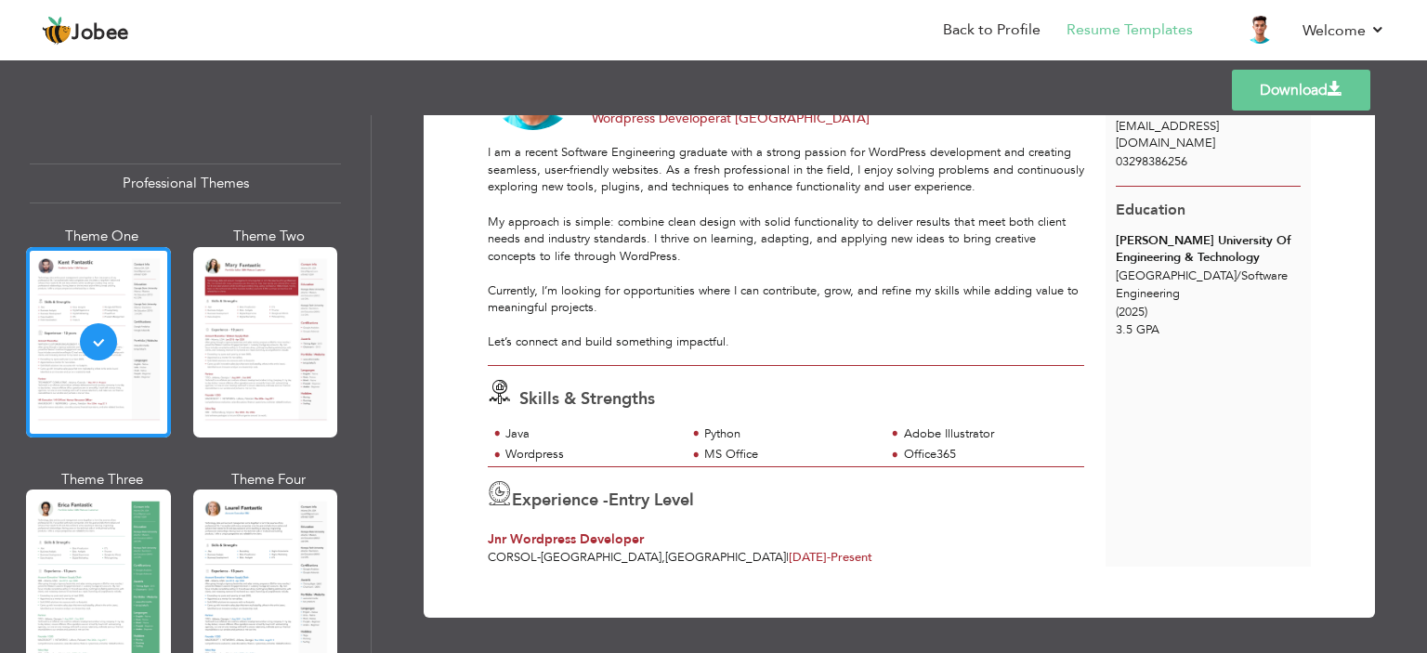
click at [1279, 105] on link "Download" at bounding box center [1301, 90] width 138 height 41
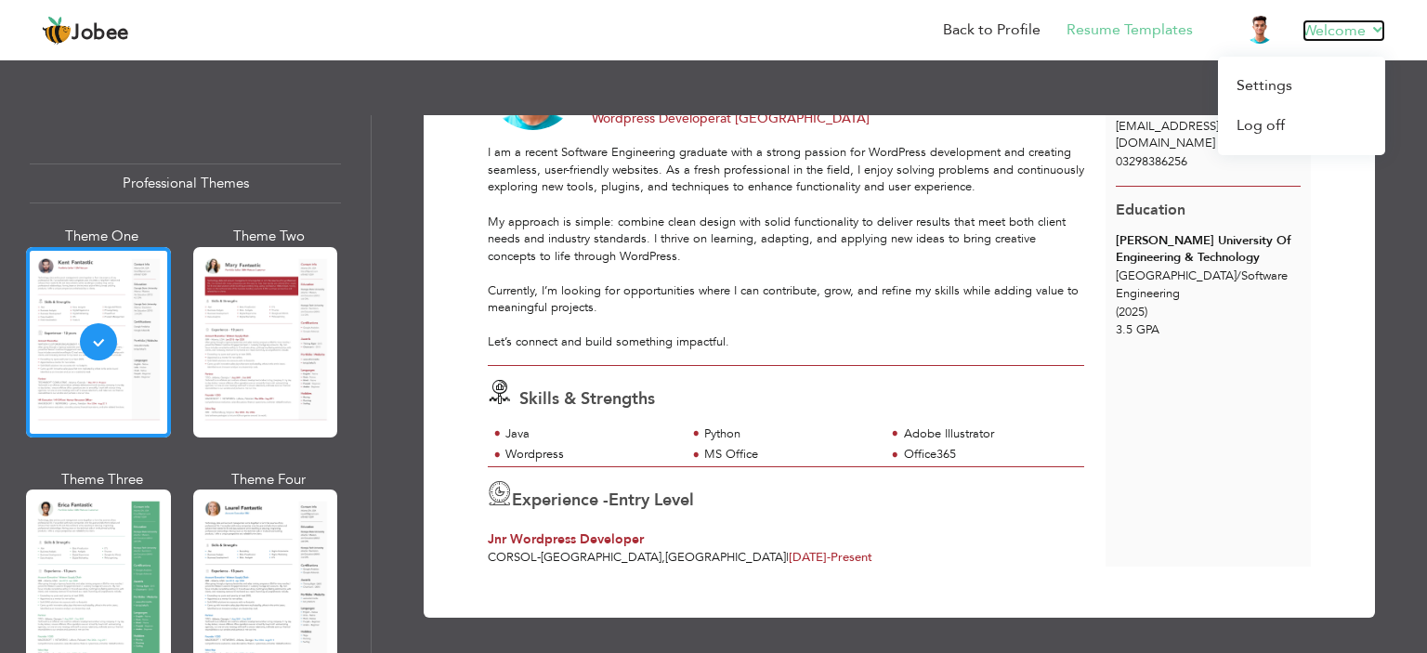
click at [1307, 23] on link "Welcome" at bounding box center [1343, 31] width 83 height 22
